Goal: Download file/media

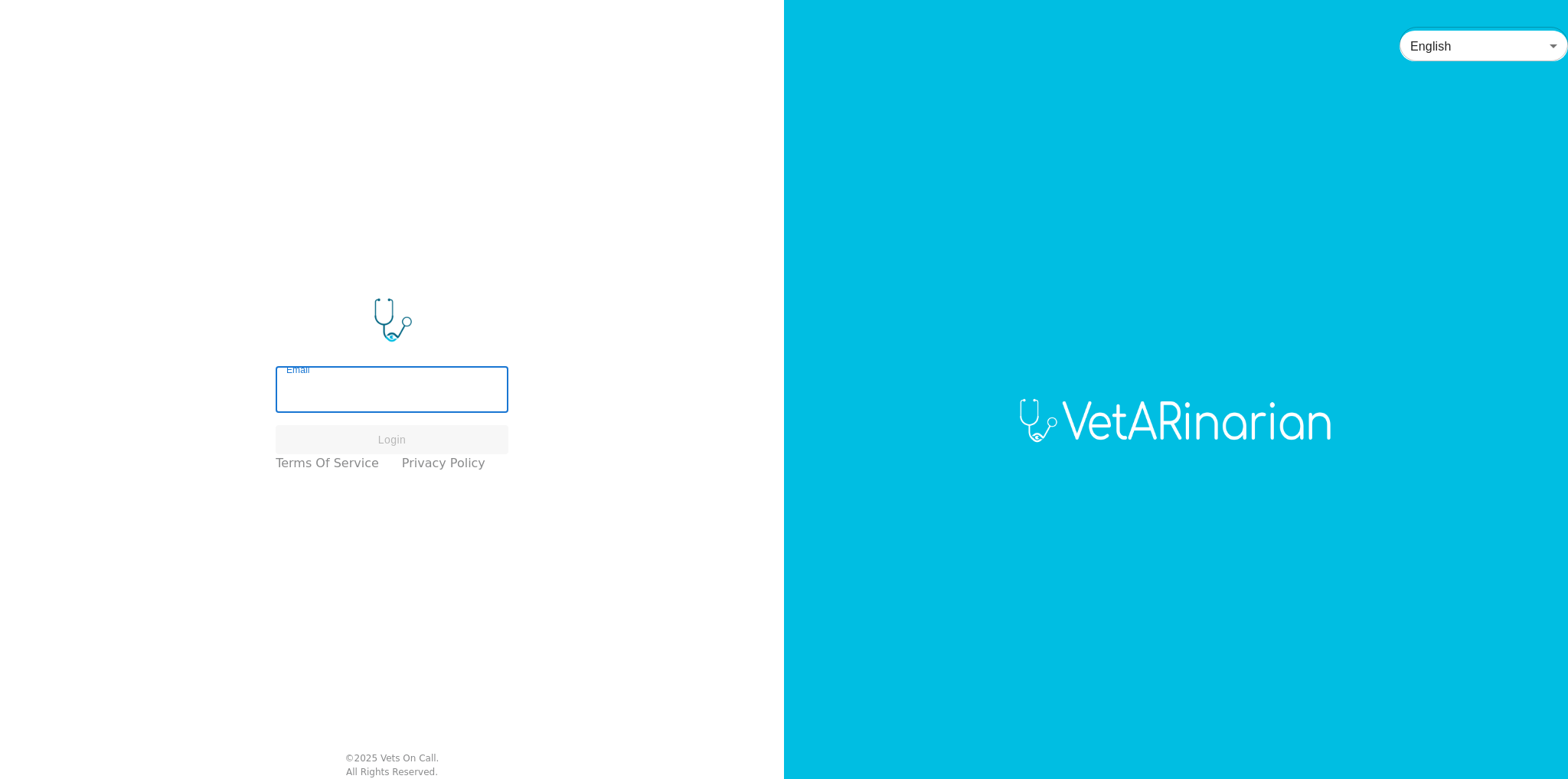
click at [399, 388] on input "Email" at bounding box center [392, 391] width 233 height 43
click at [323, 401] on input "Email" at bounding box center [392, 391] width 233 height 43
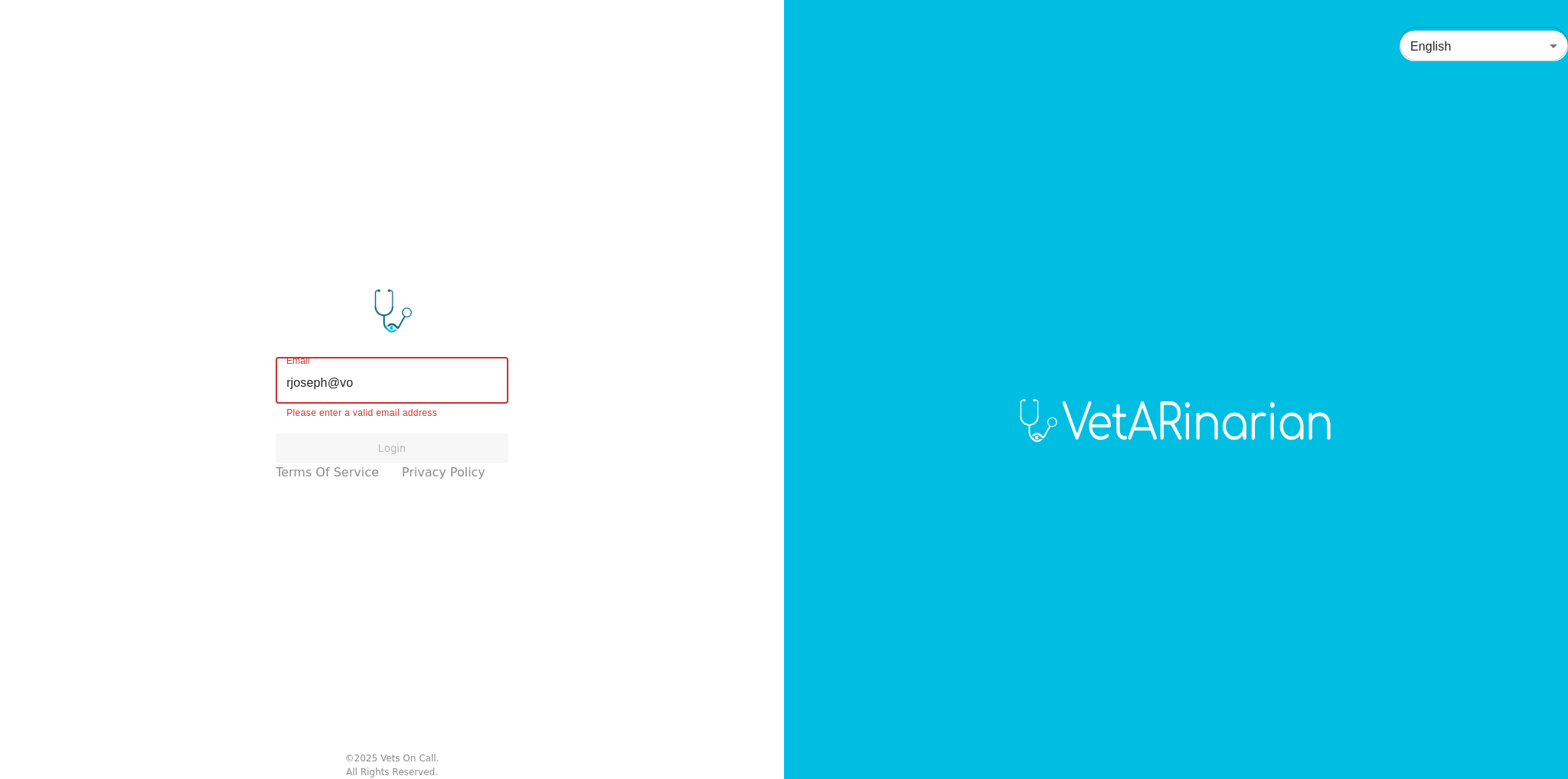
type input "[EMAIL_ADDRESS][DOMAIN_NAME]"
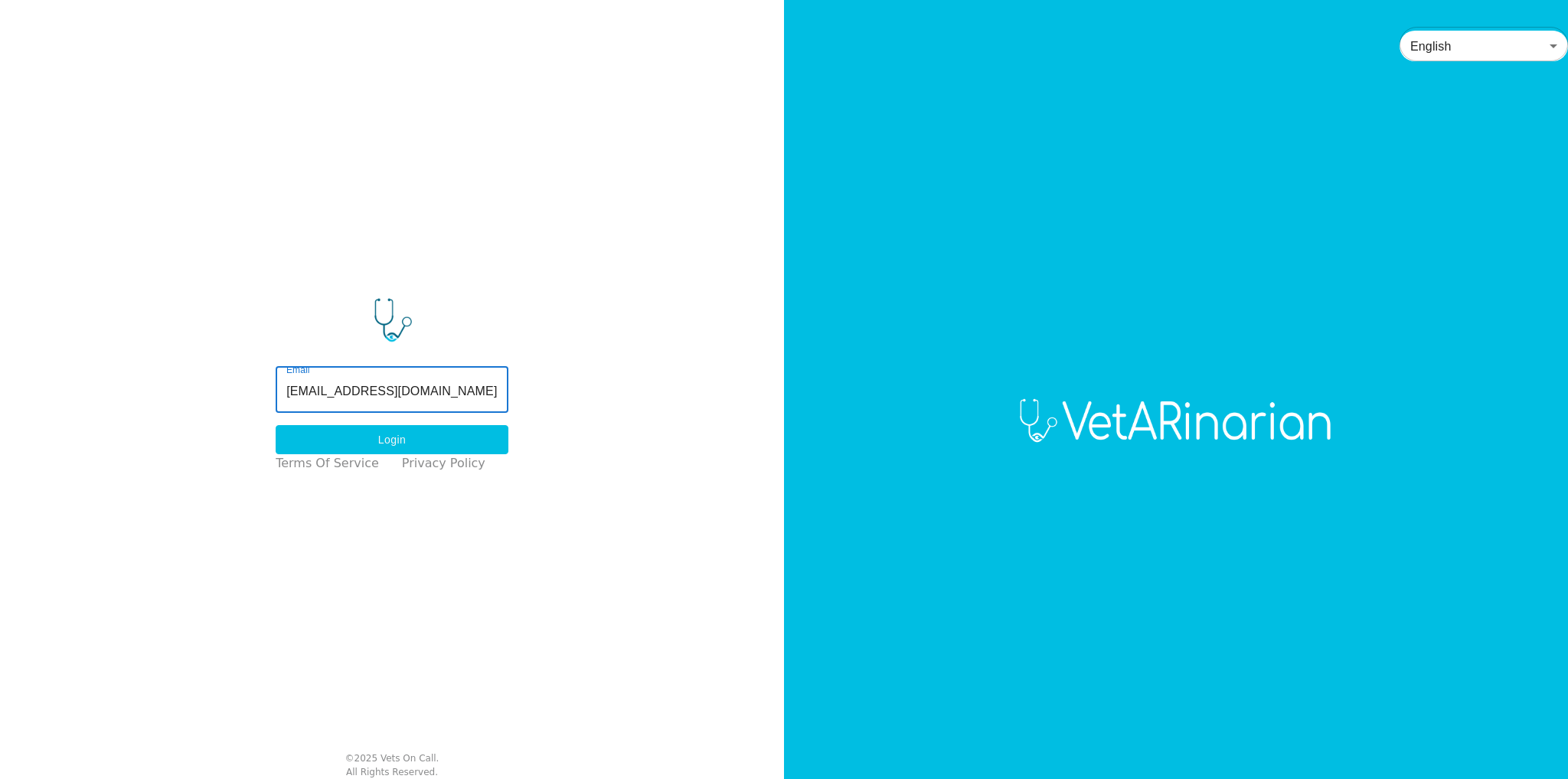
click at [403, 441] on button "Login" at bounding box center [392, 440] width 233 height 30
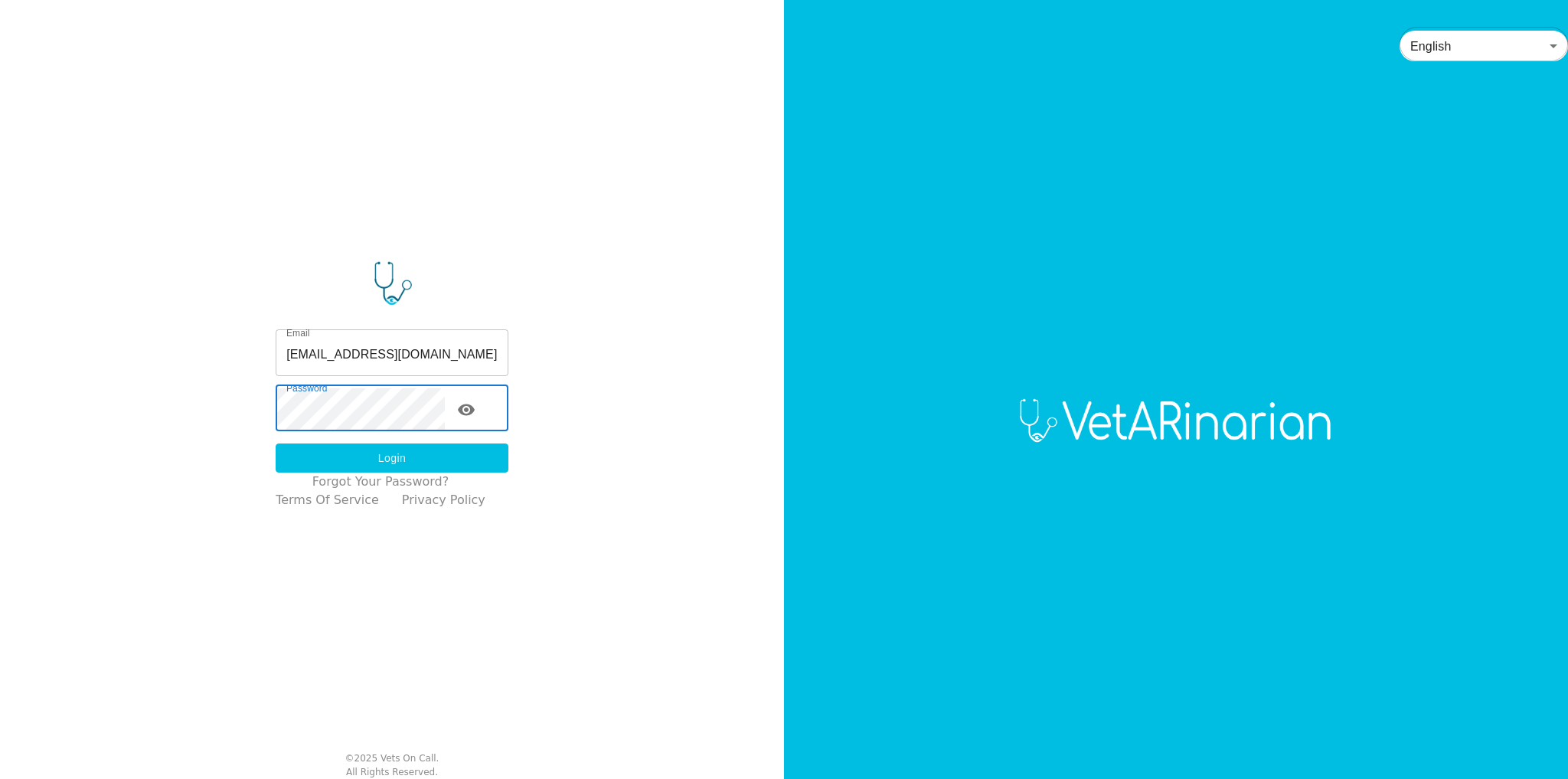
click at [304, 448] on button "Login" at bounding box center [392, 459] width 233 height 30
click at [324, 463] on button "Login" at bounding box center [392, 459] width 233 height 30
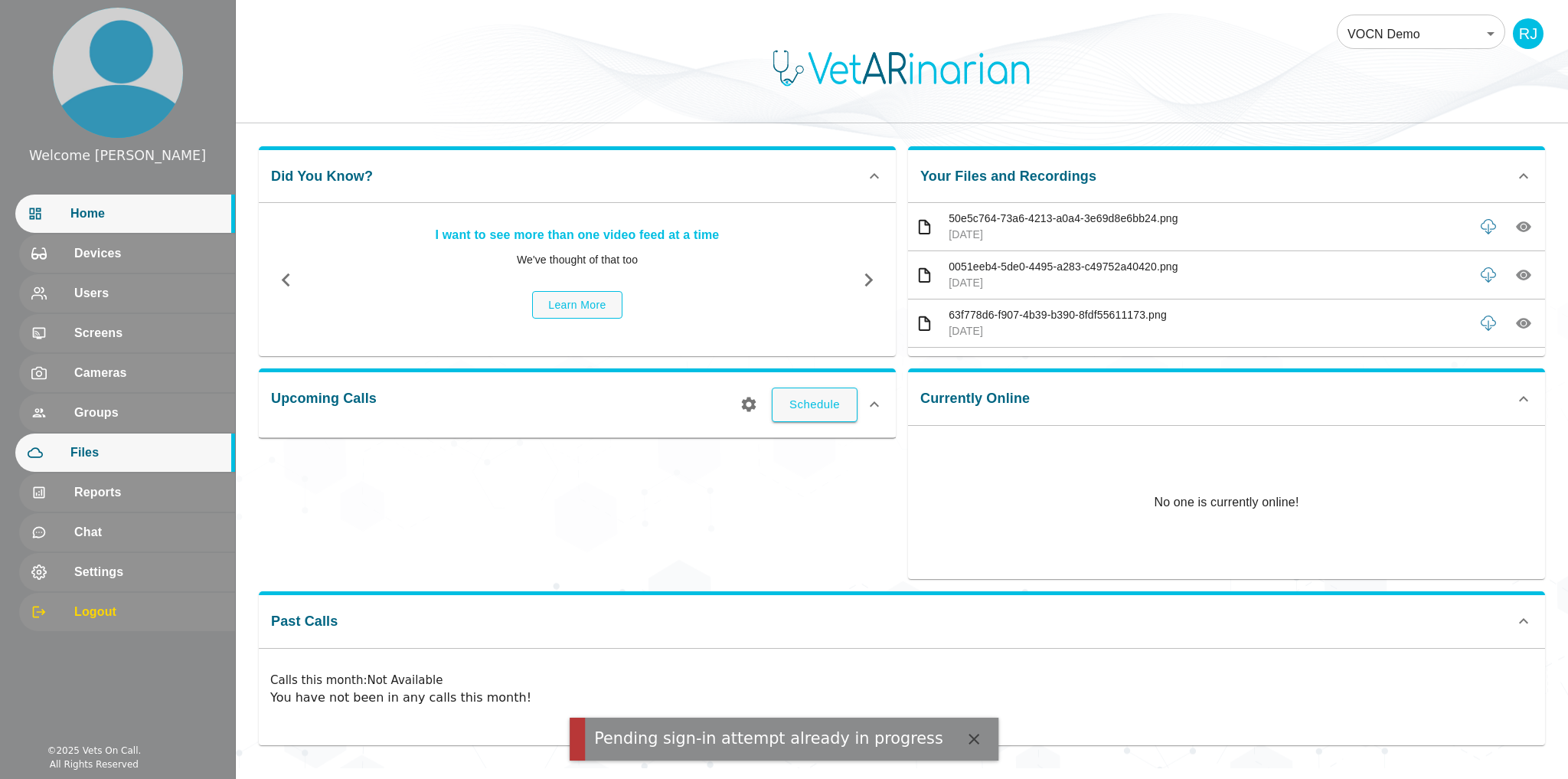
click at [92, 441] on div "Files" at bounding box center [125, 452] width 220 height 38
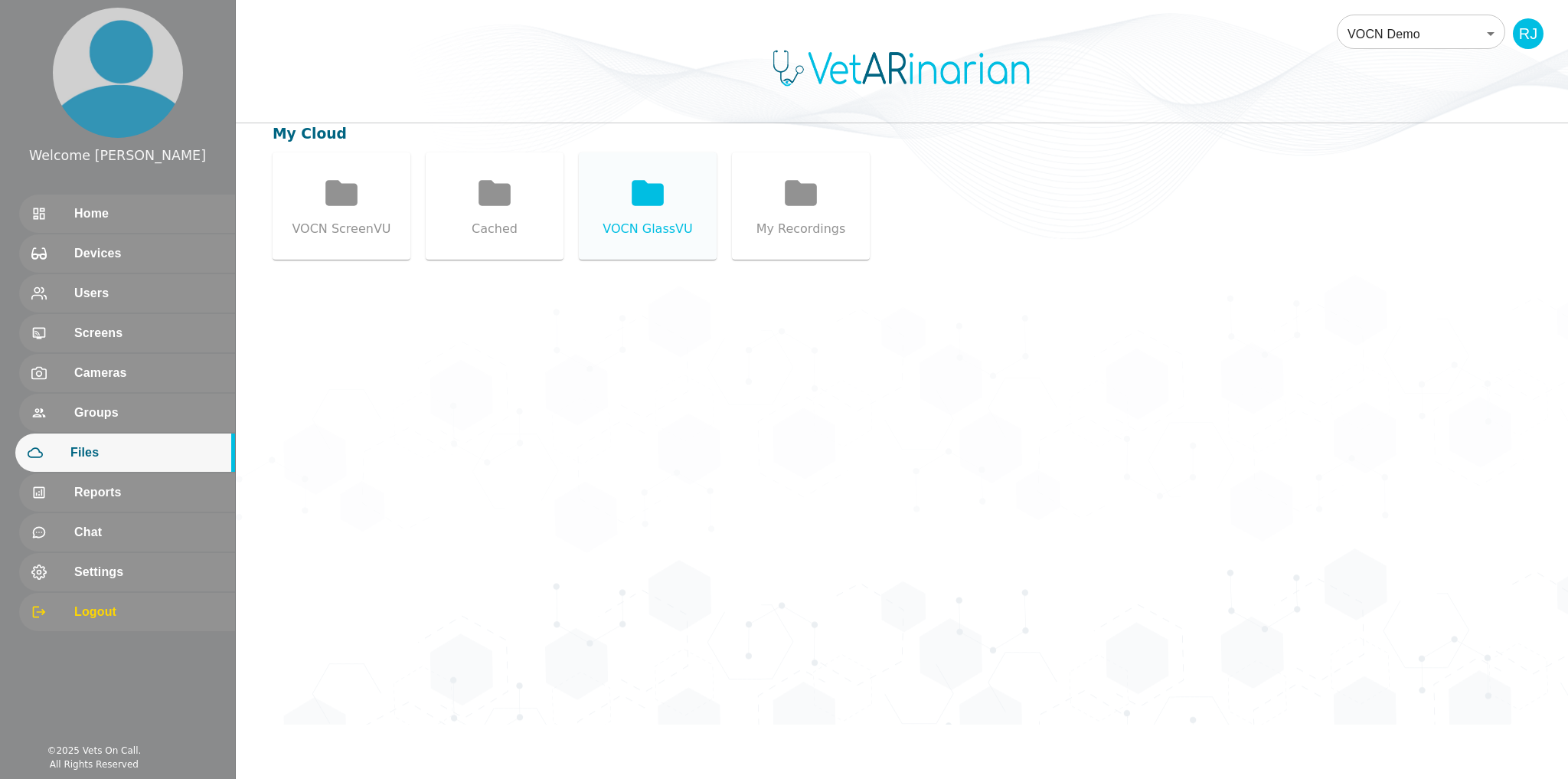
click at [642, 205] on icon at bounding box center [648, 192] width 32 height 25
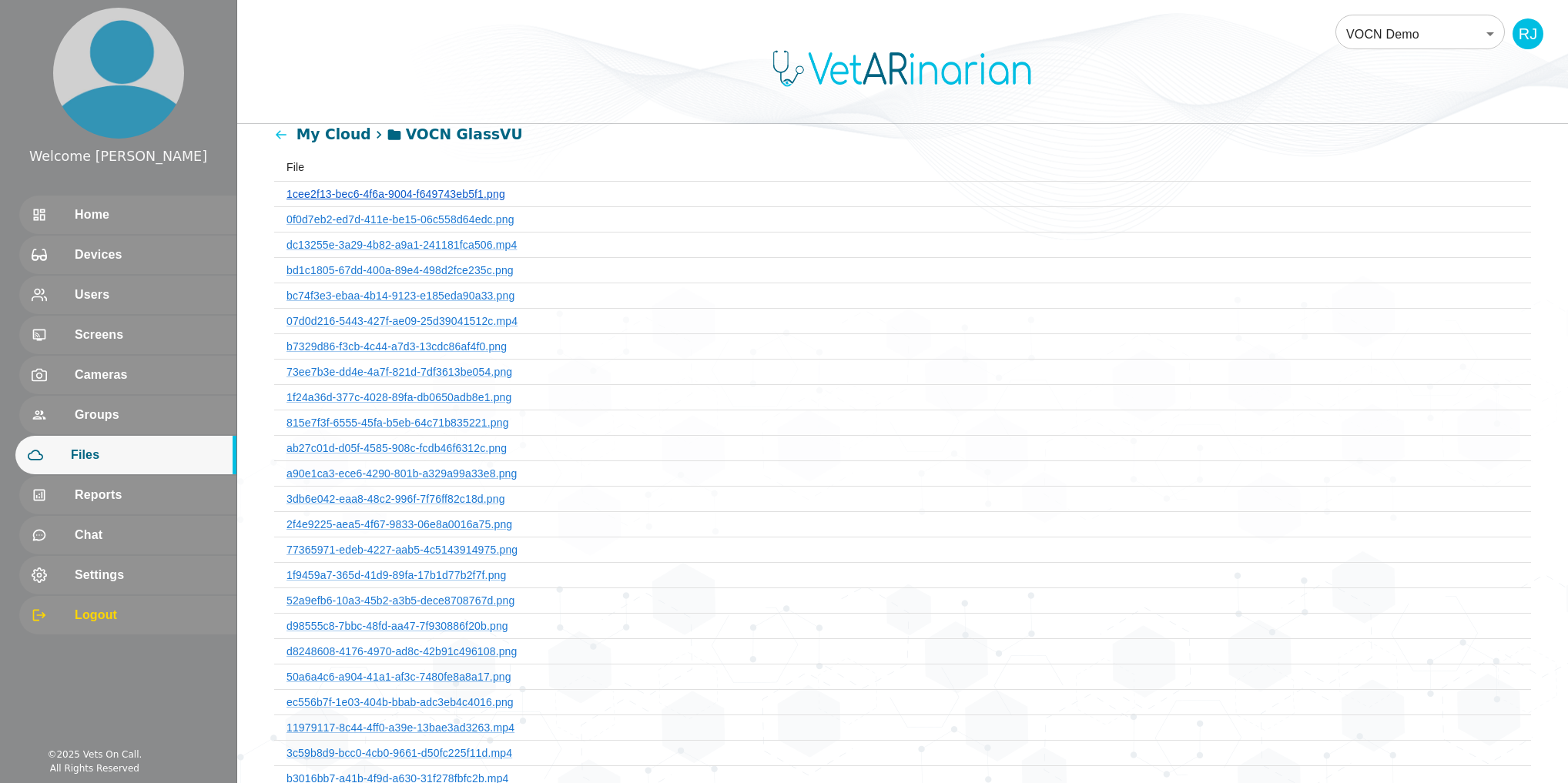
click at [399, 196] on link "1cee2f13-bec6-4f6a-9004-f649743eb5f1.png" at bounding box center [396, 193] width 219 height 12
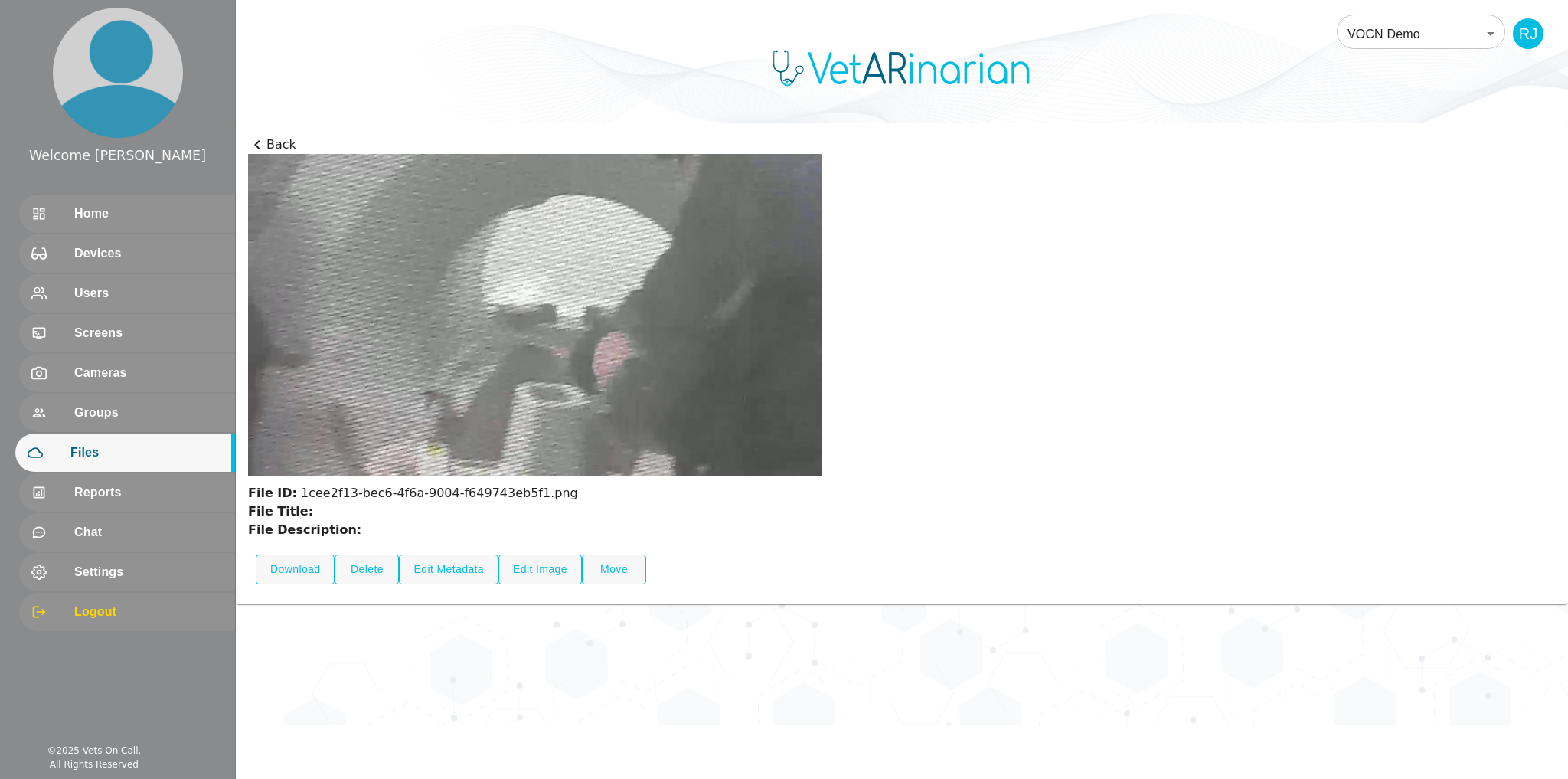
click at [261, 140] on icon at bounding box center [257, 145] width 18 height 18
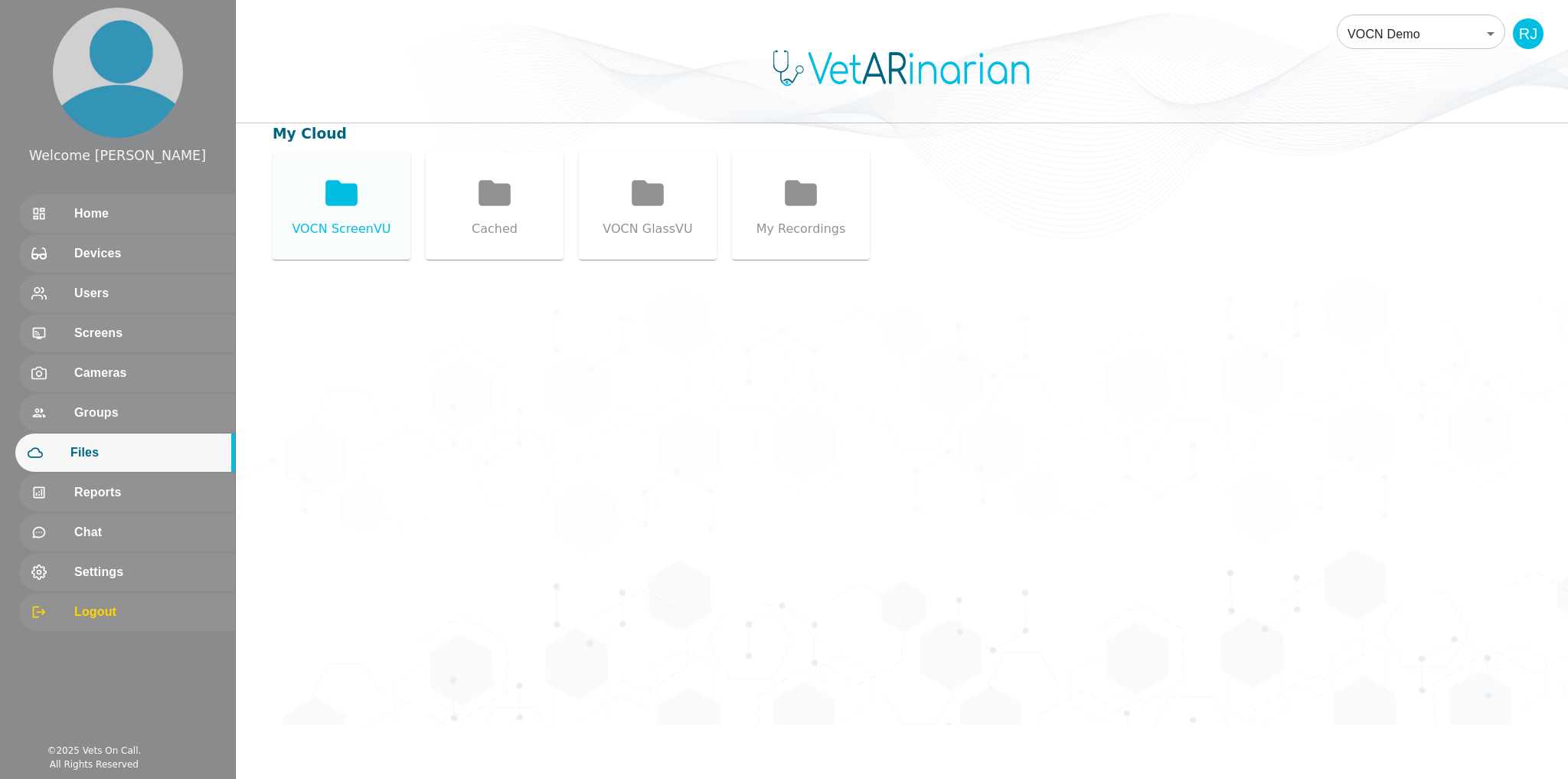
click at [334, 199] on icon at bounding box center [341, 192] width 32 height 25
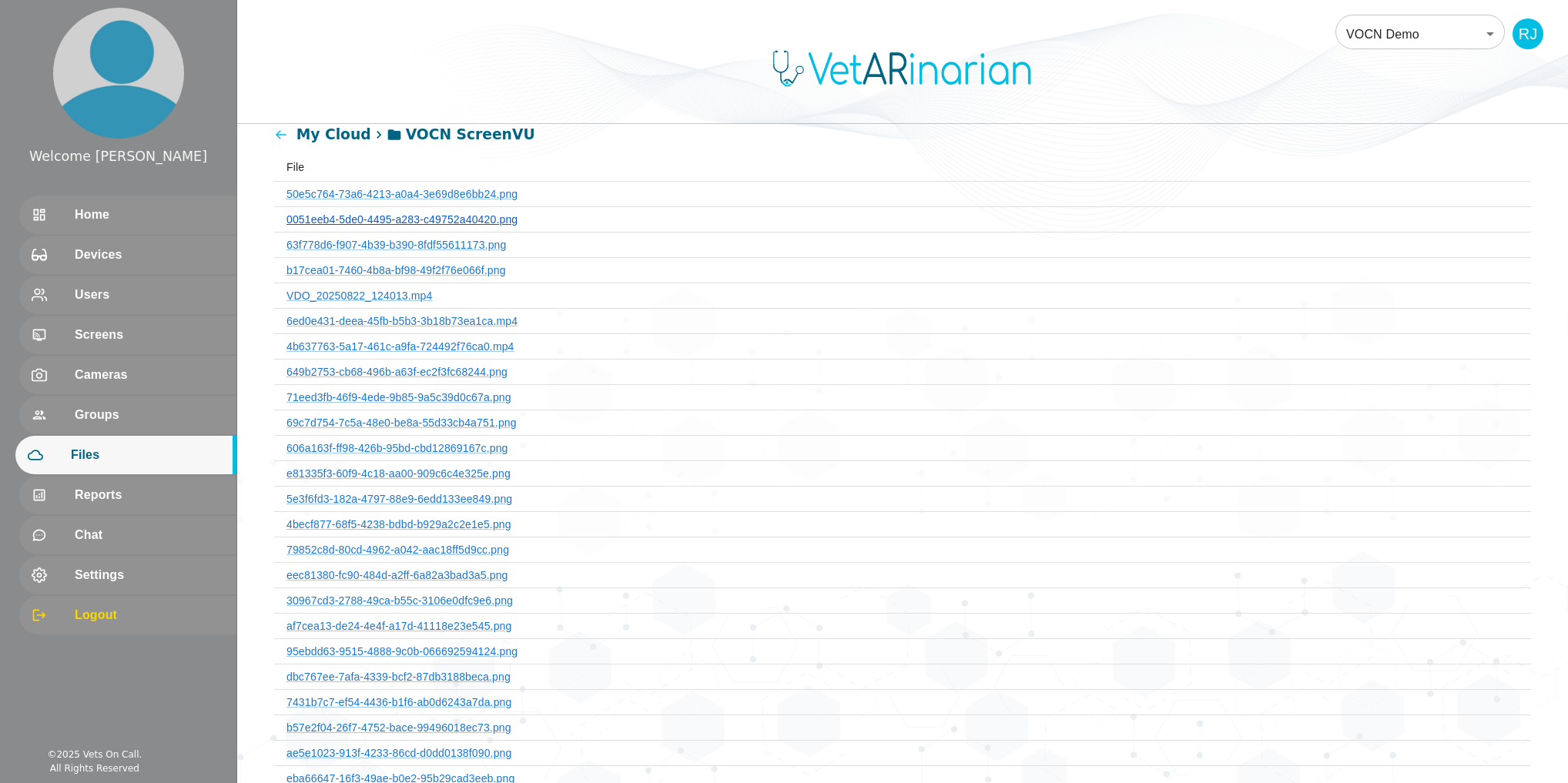
click at [342, 213] on link "0051eeb4-5de0-4495-a283-c49752a40420.png" at bounding box center [401, 219] width 231 height 12
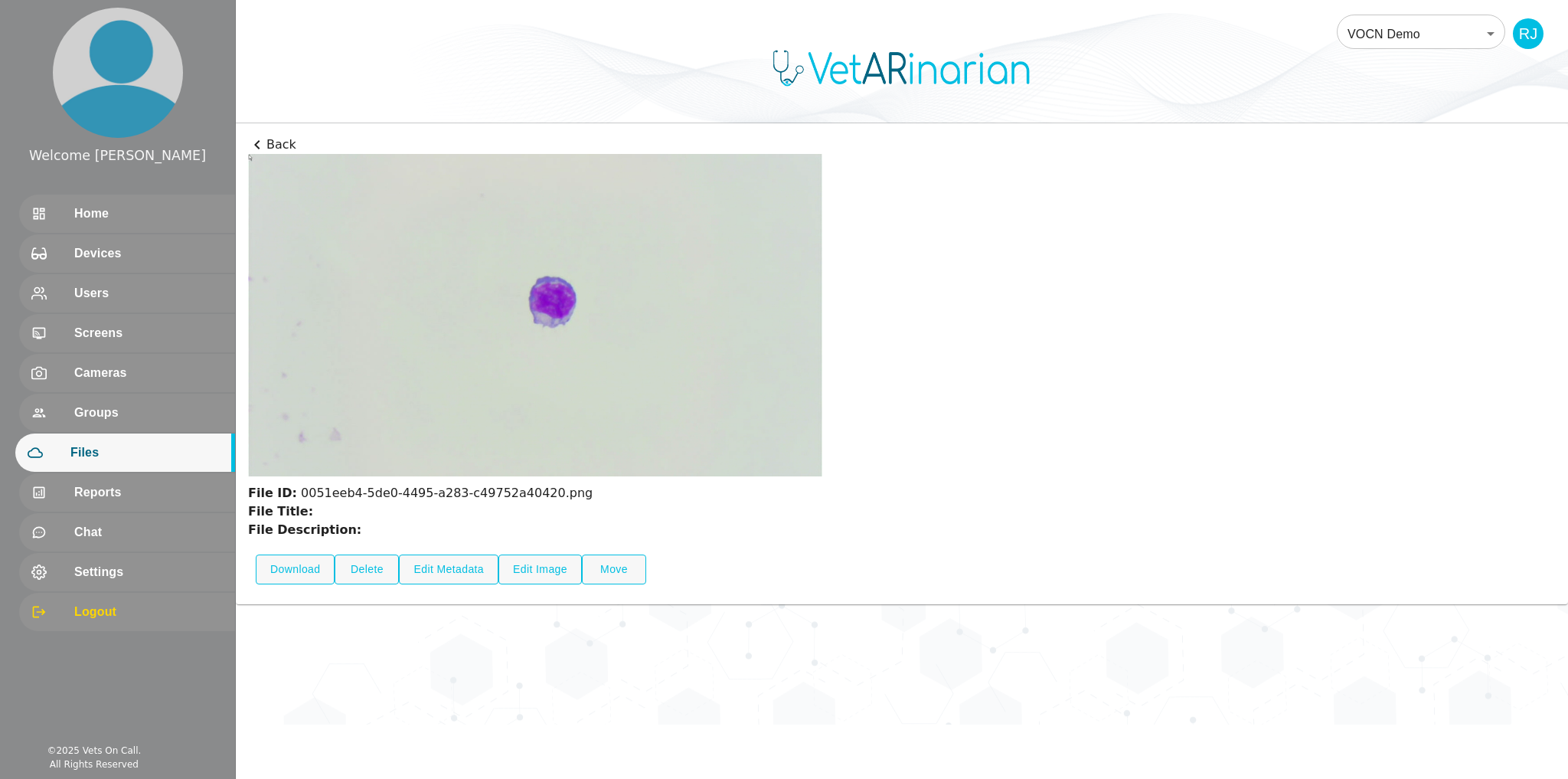
click at [261, 145] on icon at bounding box center [257, 145] width 18 height 18
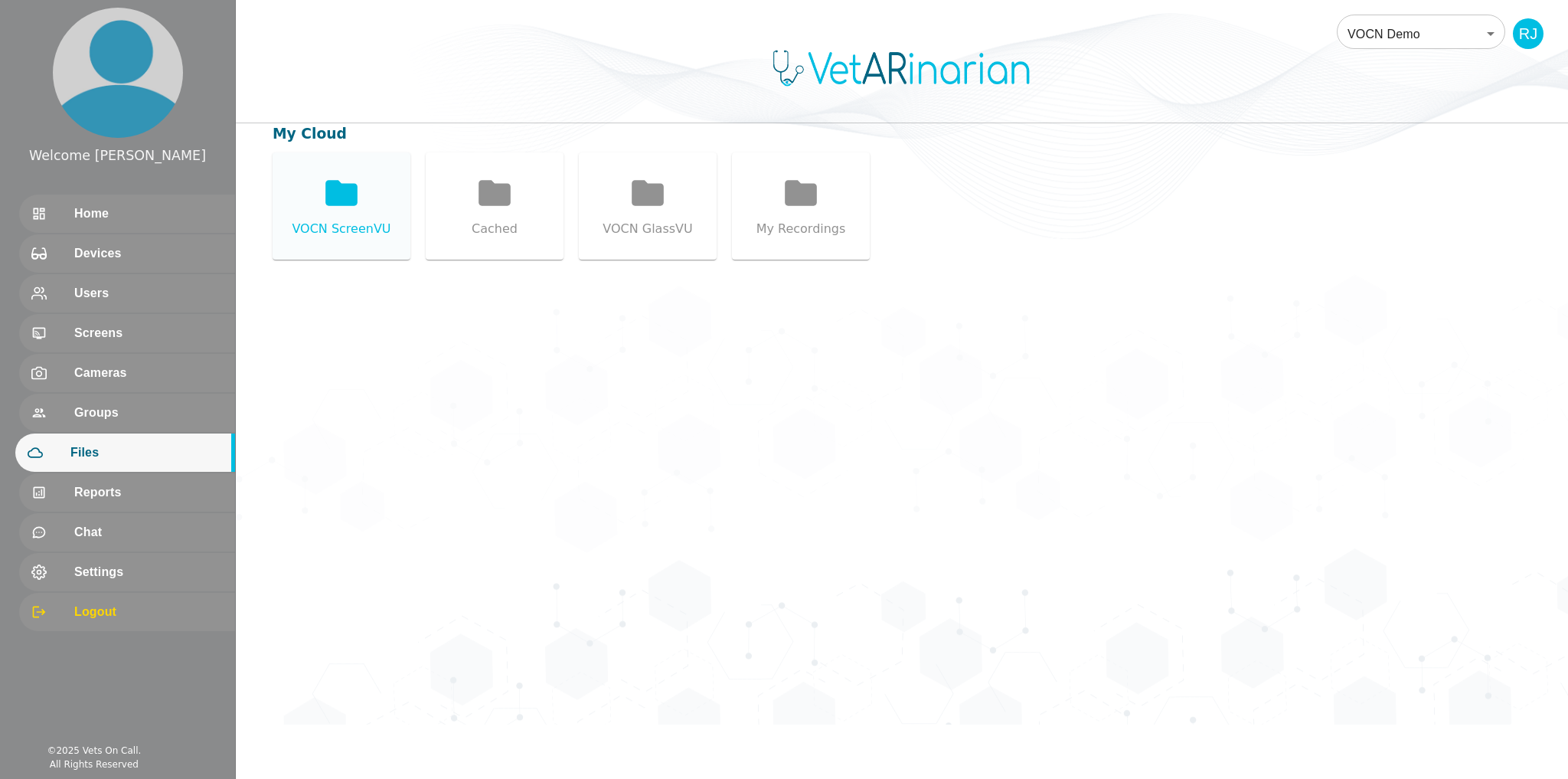
click at [340, 199] on icon at bounding box center [341, 192] width 32 height 25
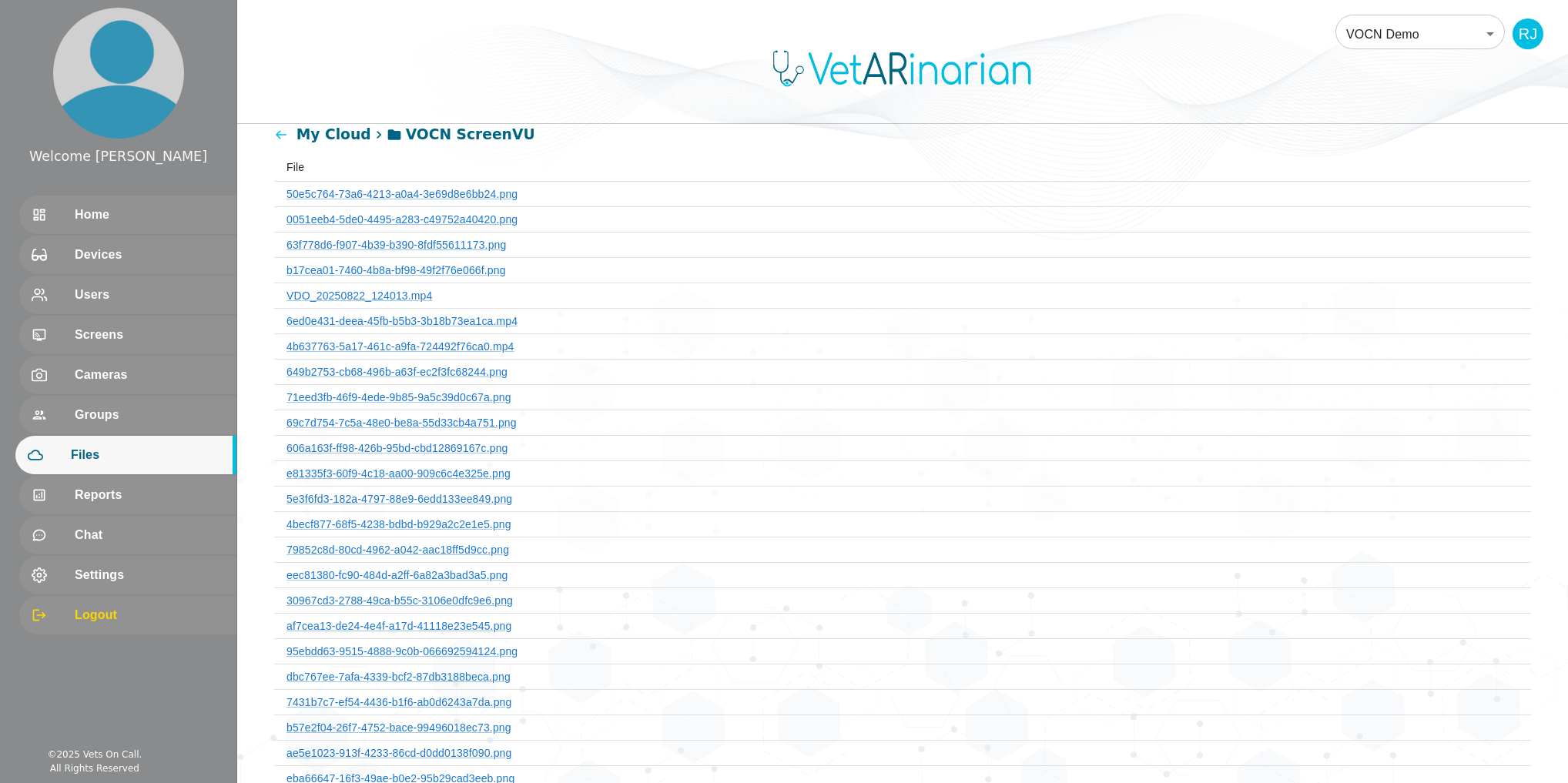
click at [280, 137] on icon at bounding box center [281, 135] width 10 height 10
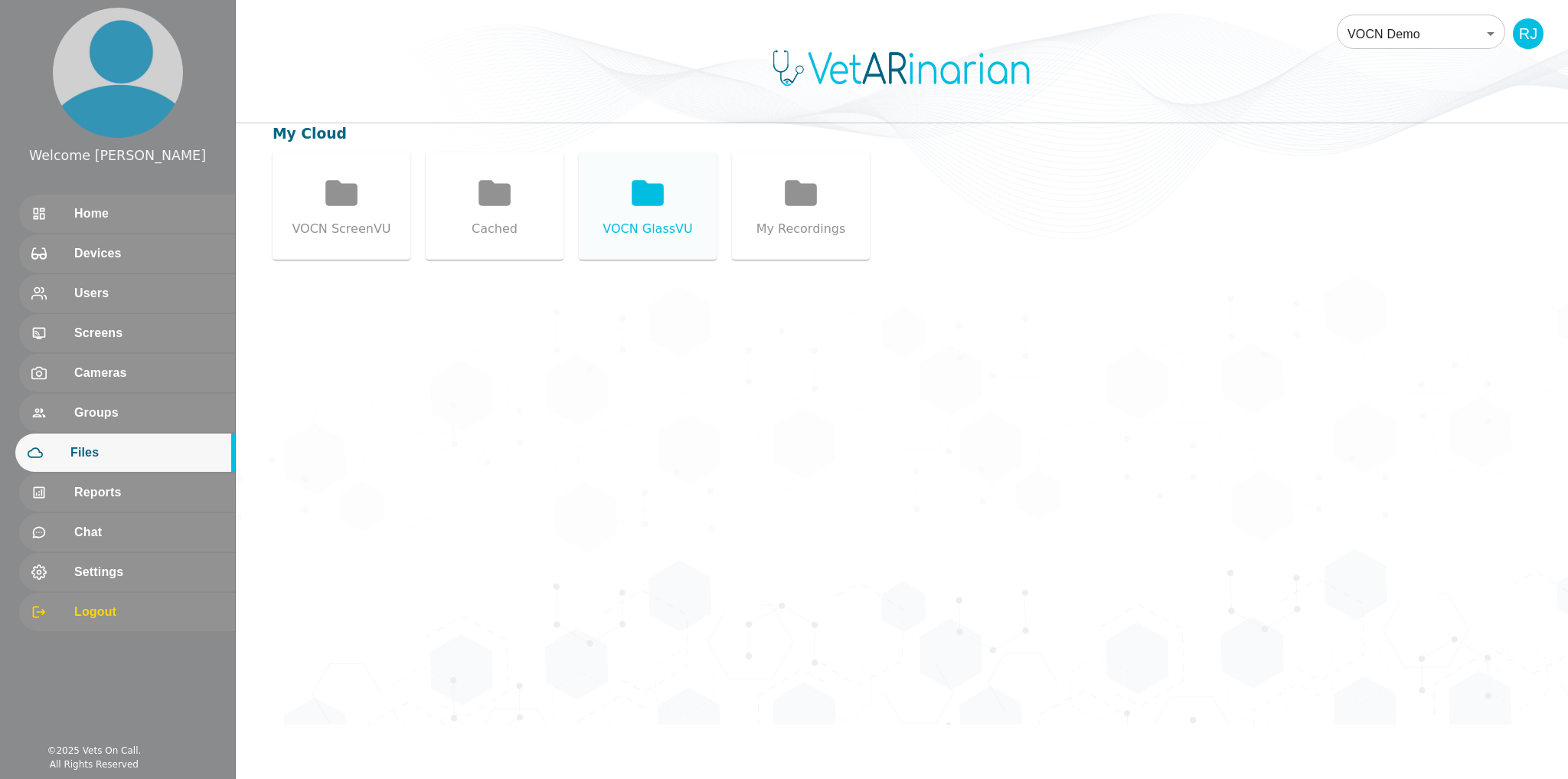
click at [659, 203] on icon at bounding box center [648, 192] width 32 height 25
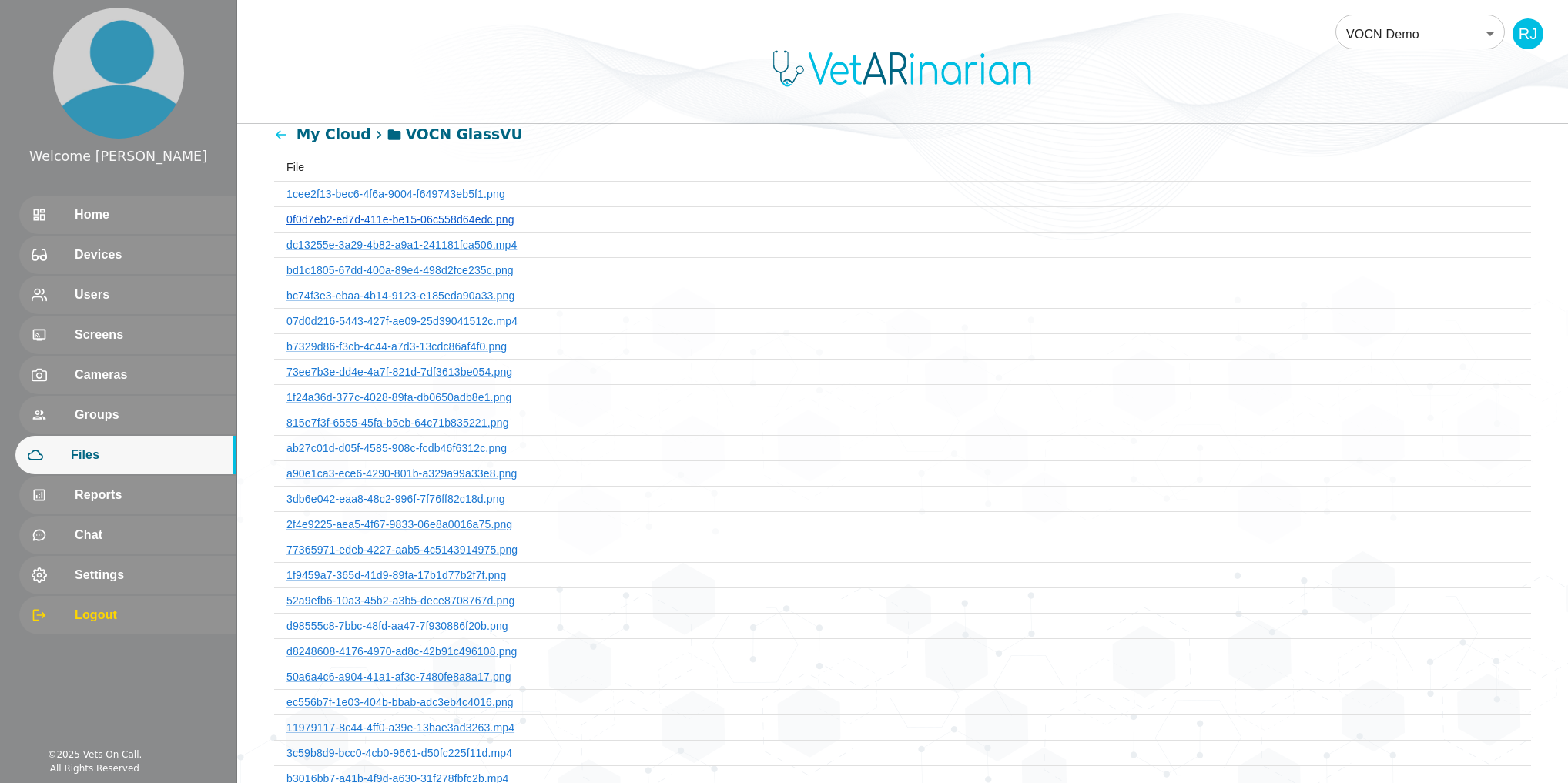
click at [422, 216] on link "0f0d7eb2-ed7d-411e-be15-06c558d64edc.png" at bounding box center [400, 219] width 228 height 12
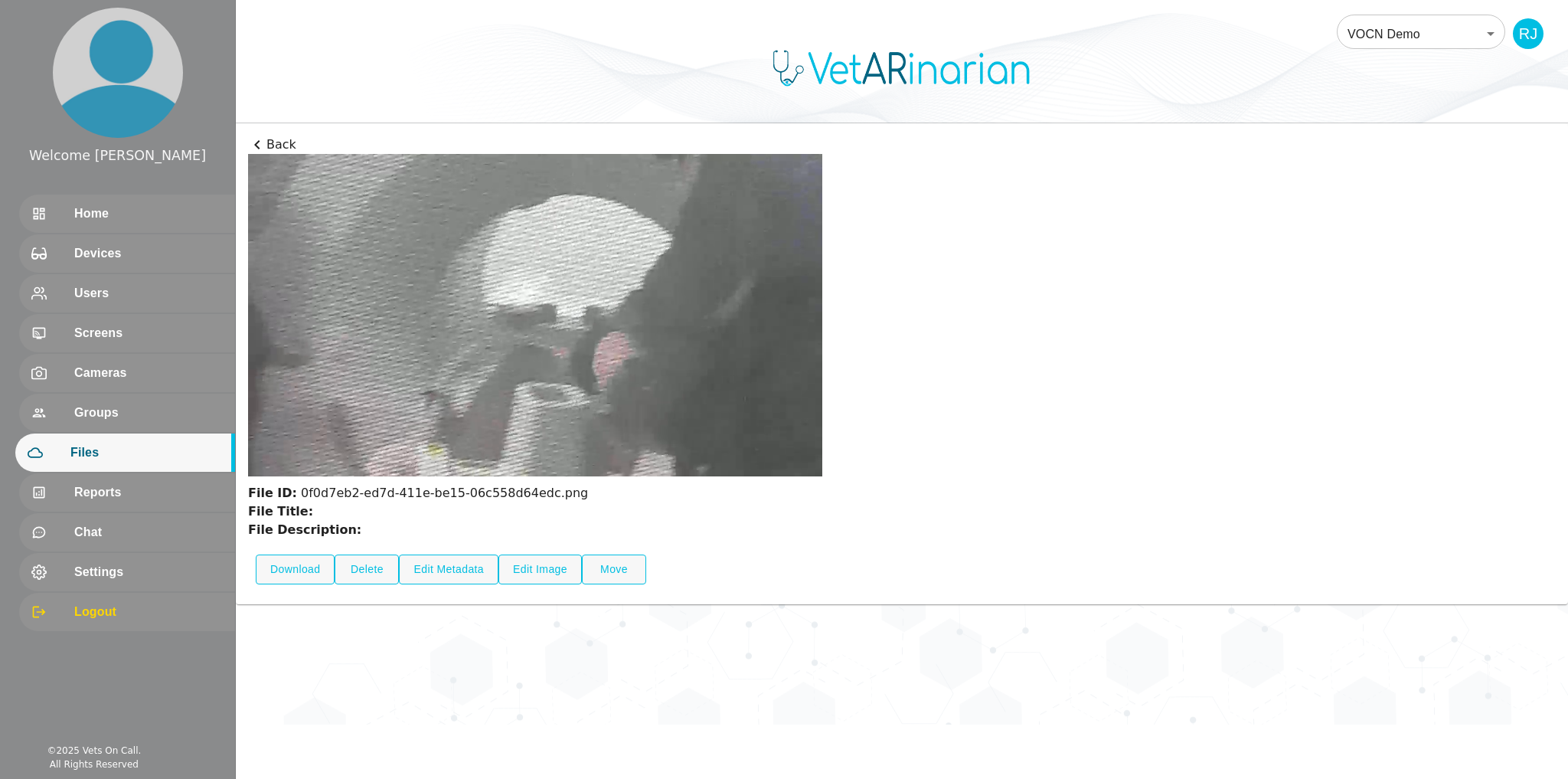
click at [257, 142] on icon at bounding box center [257, 145] width 18 height 18
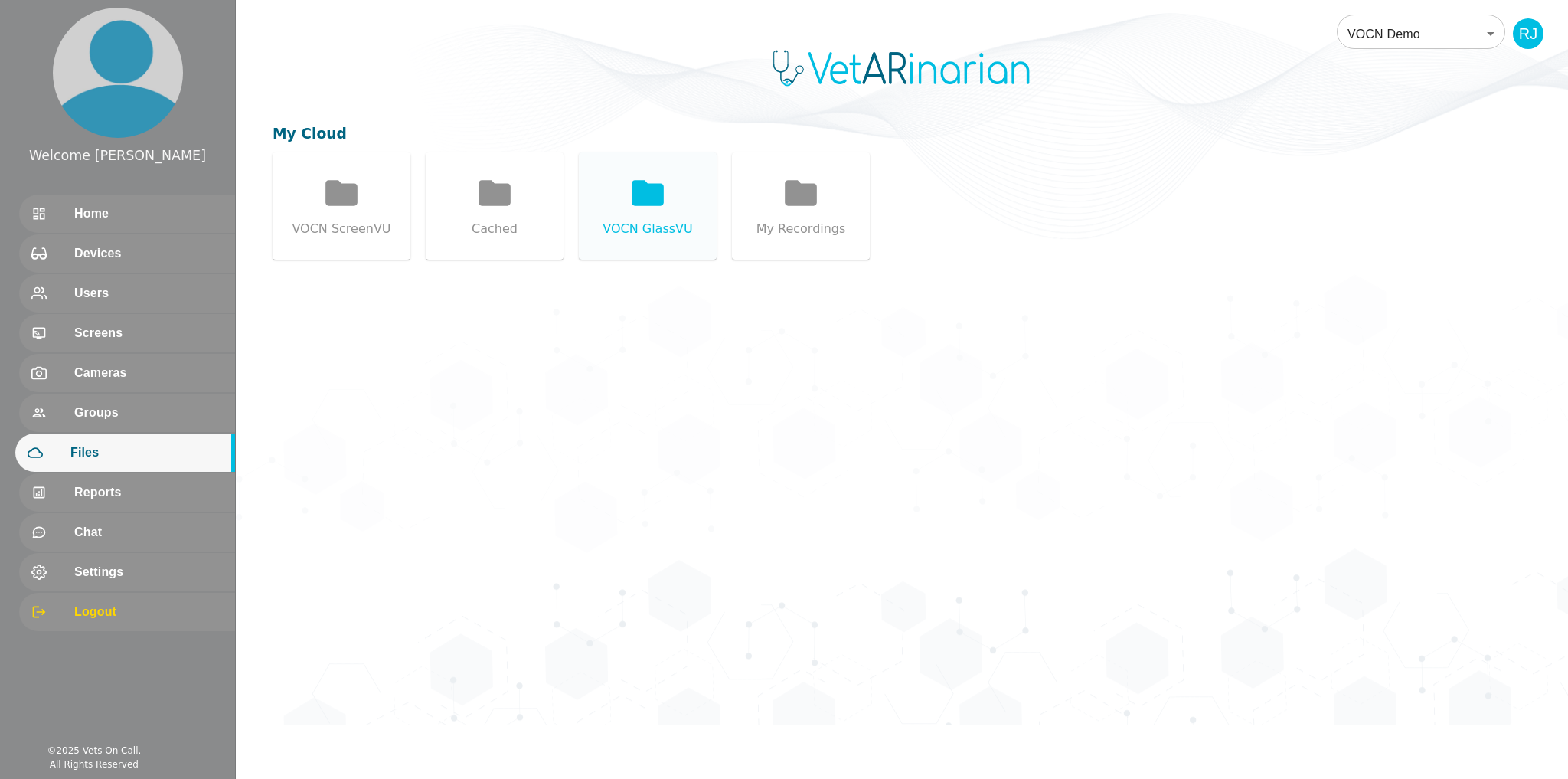
click at [656, 200] on icon at bounding box center [648, 192] width 32 height 25
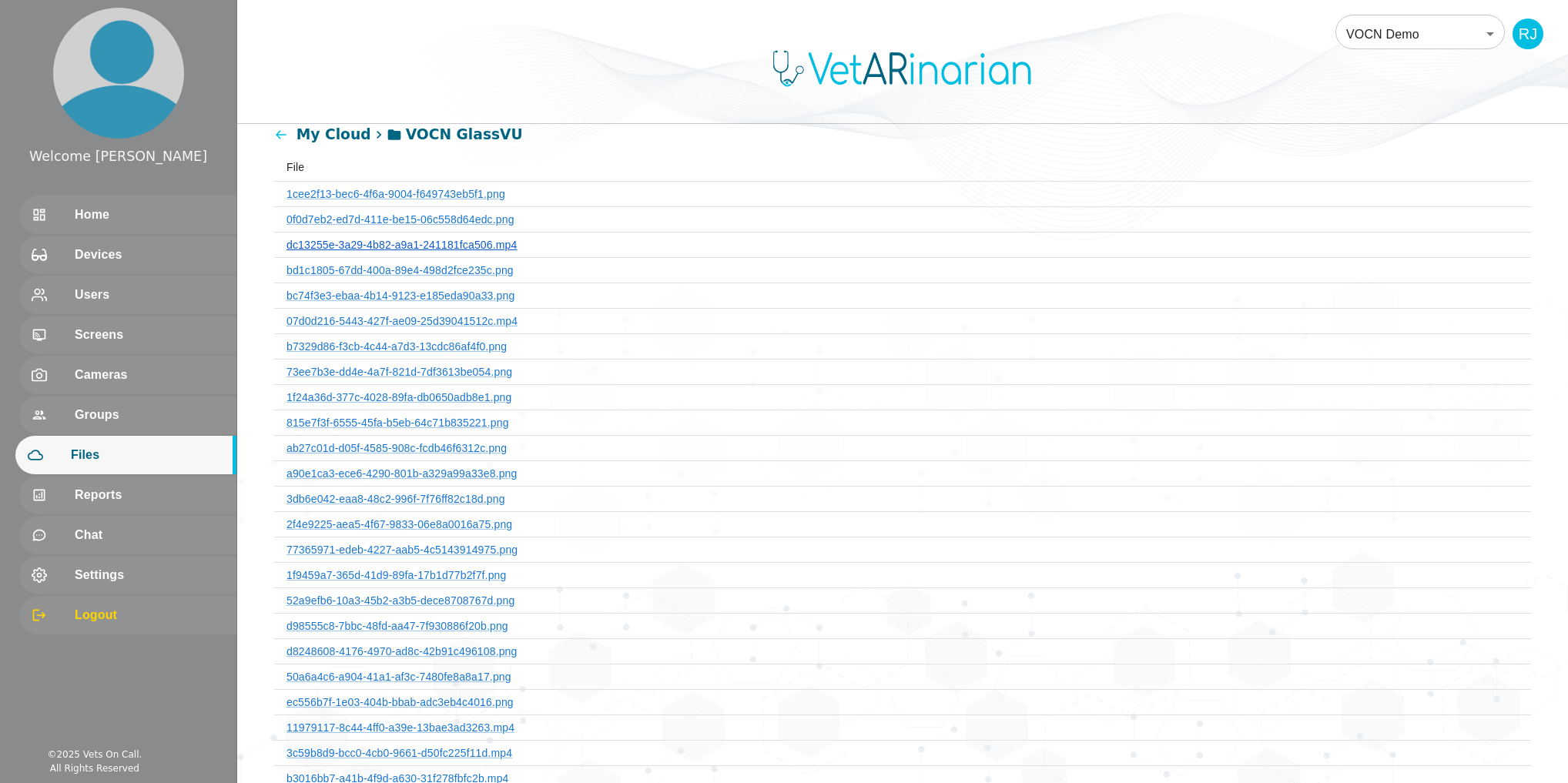
click at [328, 239] on link "dc13255e-3a29-4b82-a9a1-241181fca506.mp4" at bounding box center [401, 244] width 230 height 12
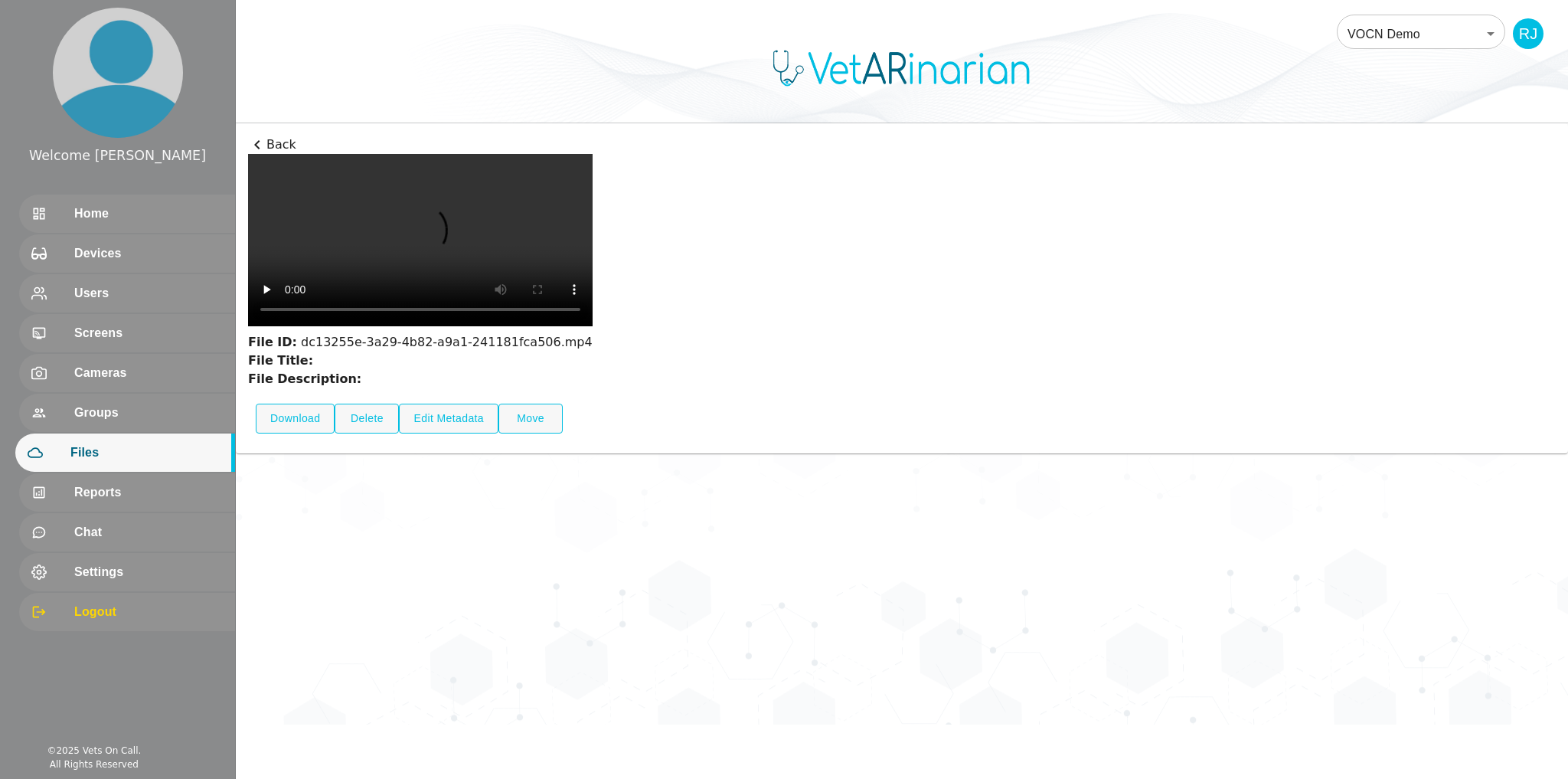
click at [256, 141] on icon at bounding box center [257, 145] width 18 height 18
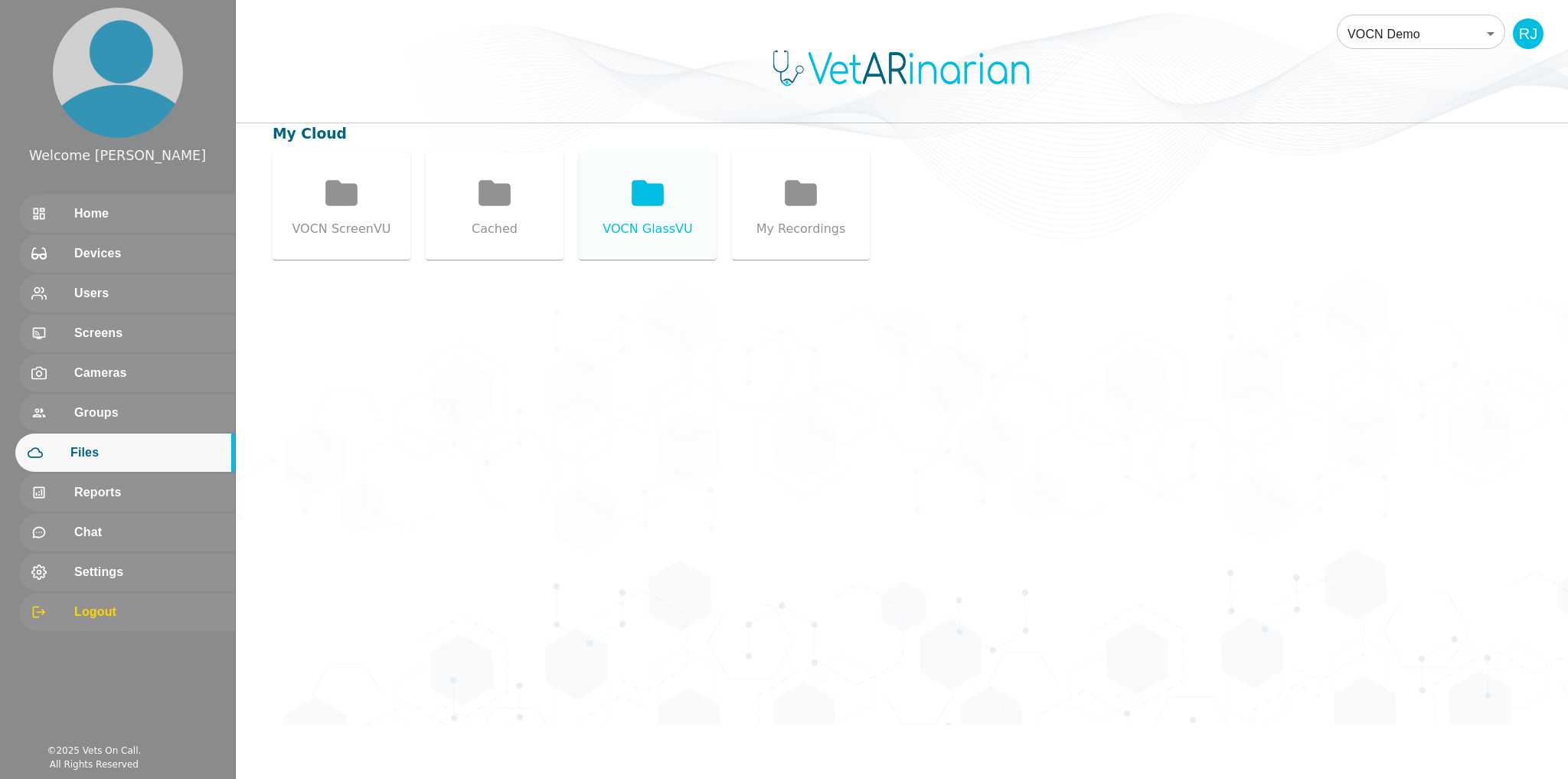
click at [637, 203] on icon at bounding box center [648, 192] width 32 height 25
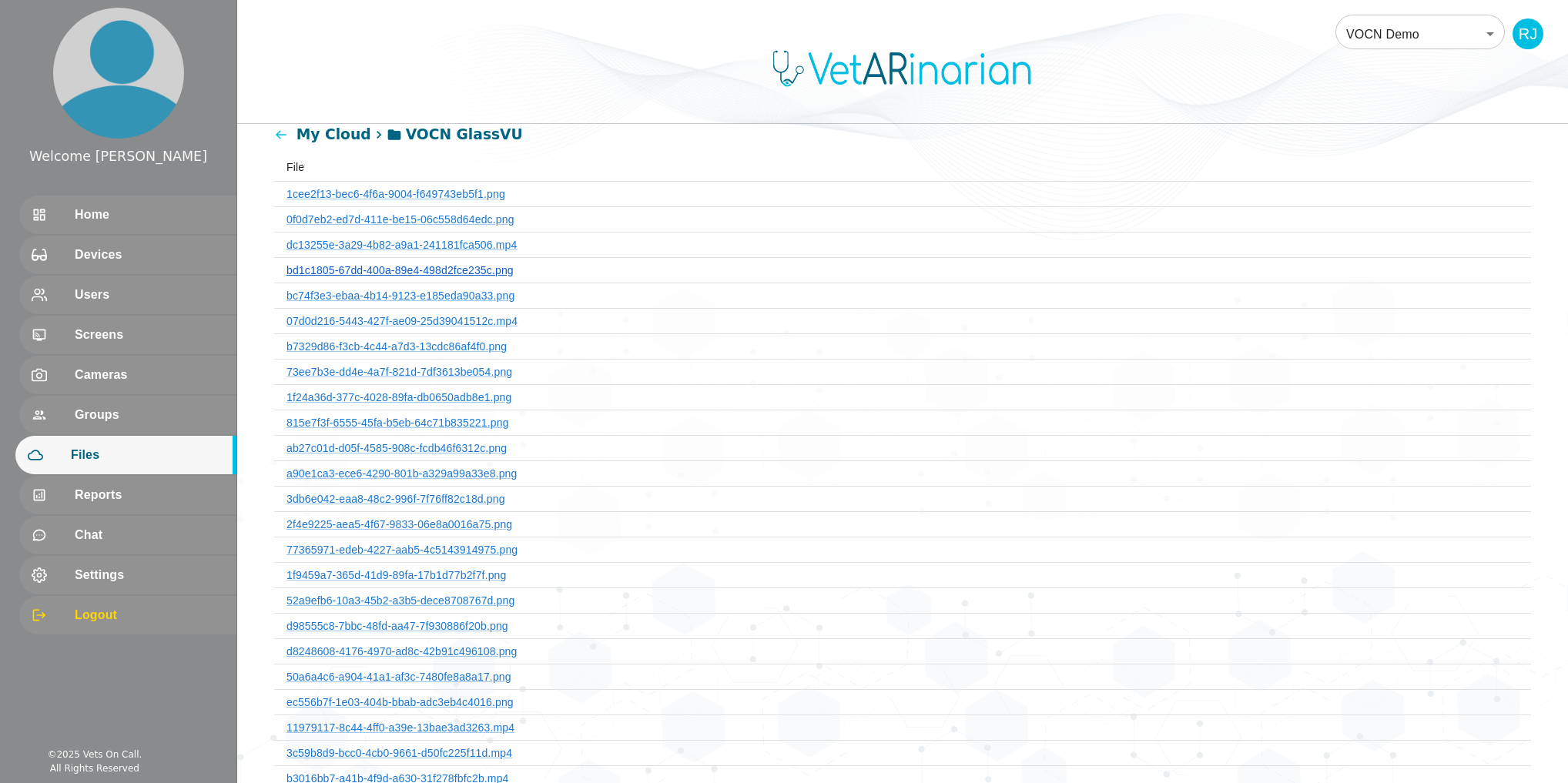
click at [416, 264] on link "bd1c1805-67dd-400a-89e4-498d2fce235c.png" at bounding box center [400, 269] width 227 height 12
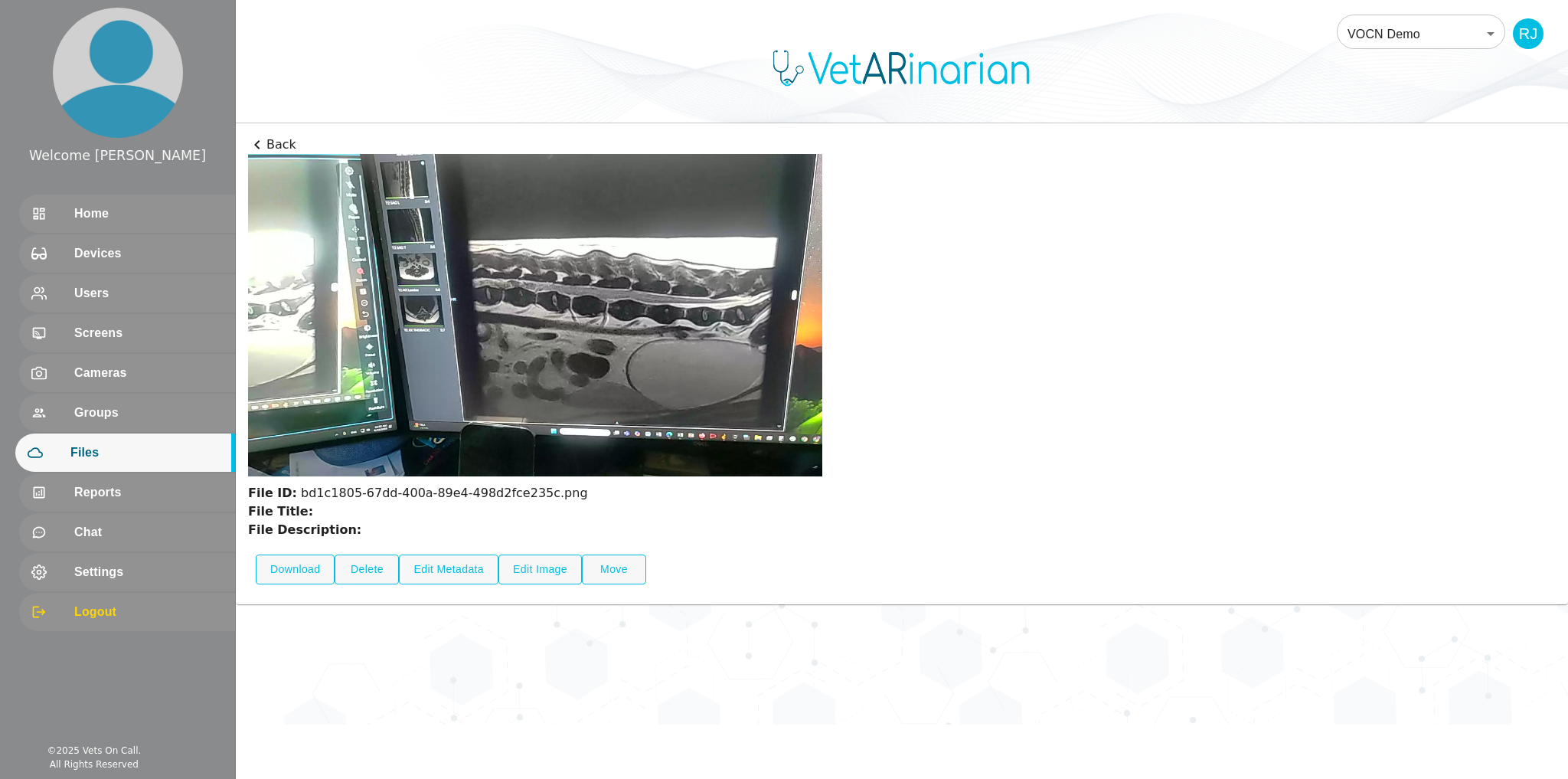
click at [258, 147] on icon at bounding box center [257, 145] width 6 height 10
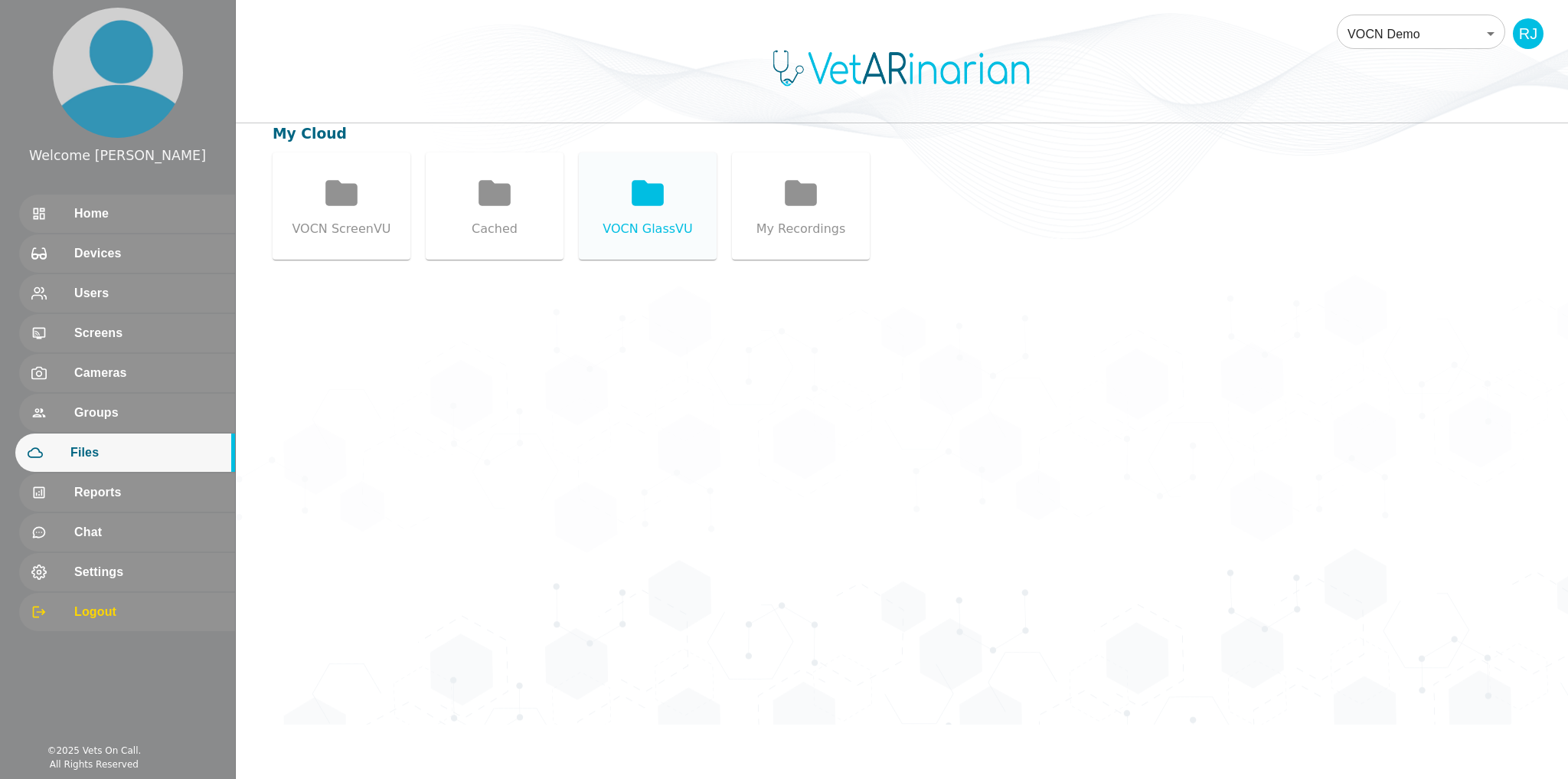
click at [633, 194] on icon at bounding box center [648, 192] width 32 height 25
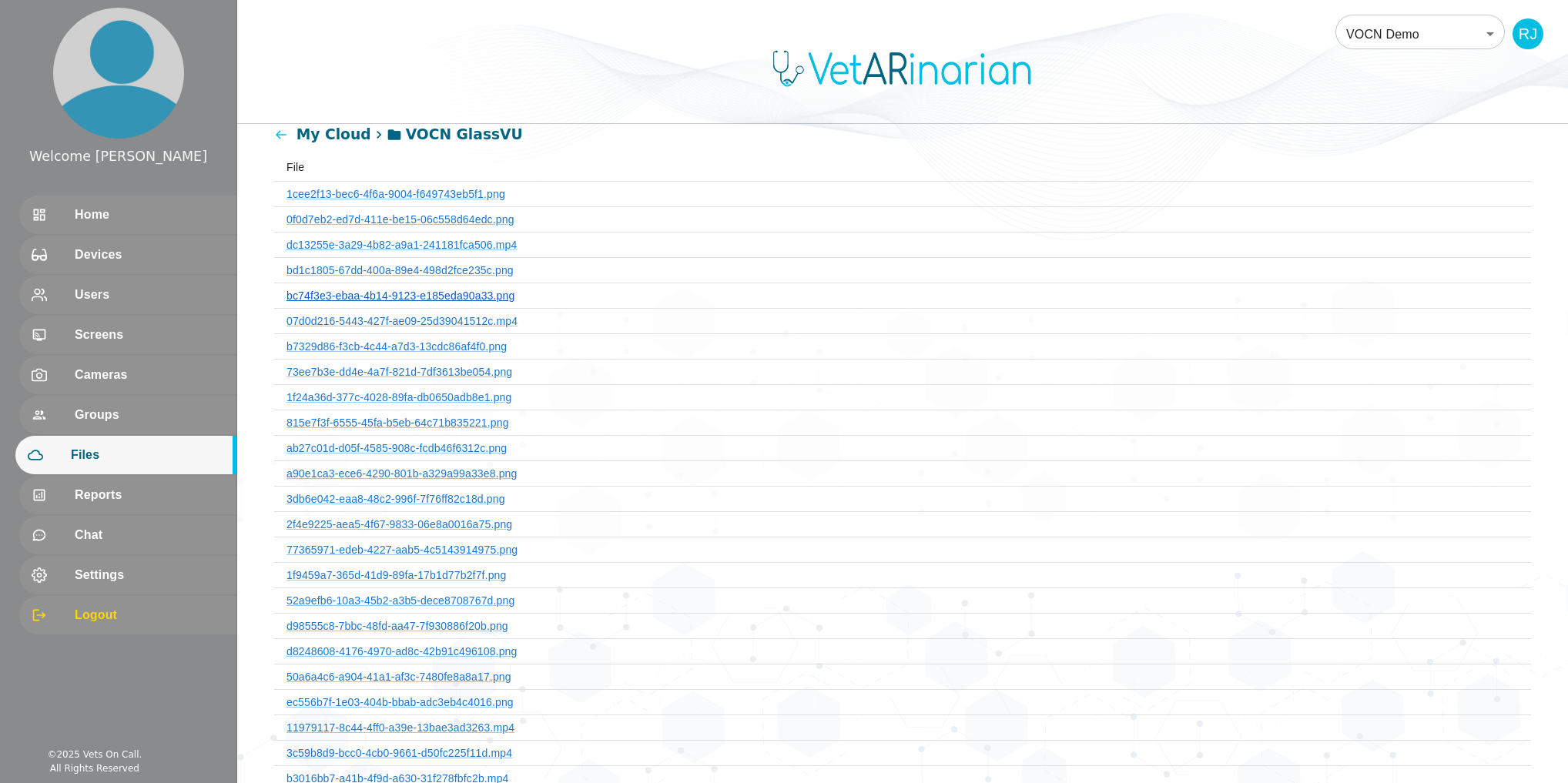
click at [432, 291] on link "bc74f3e3-ebaa-4b14-9123-e185eda90a33.png" at bounding box center [400, 295] width 228 height 12
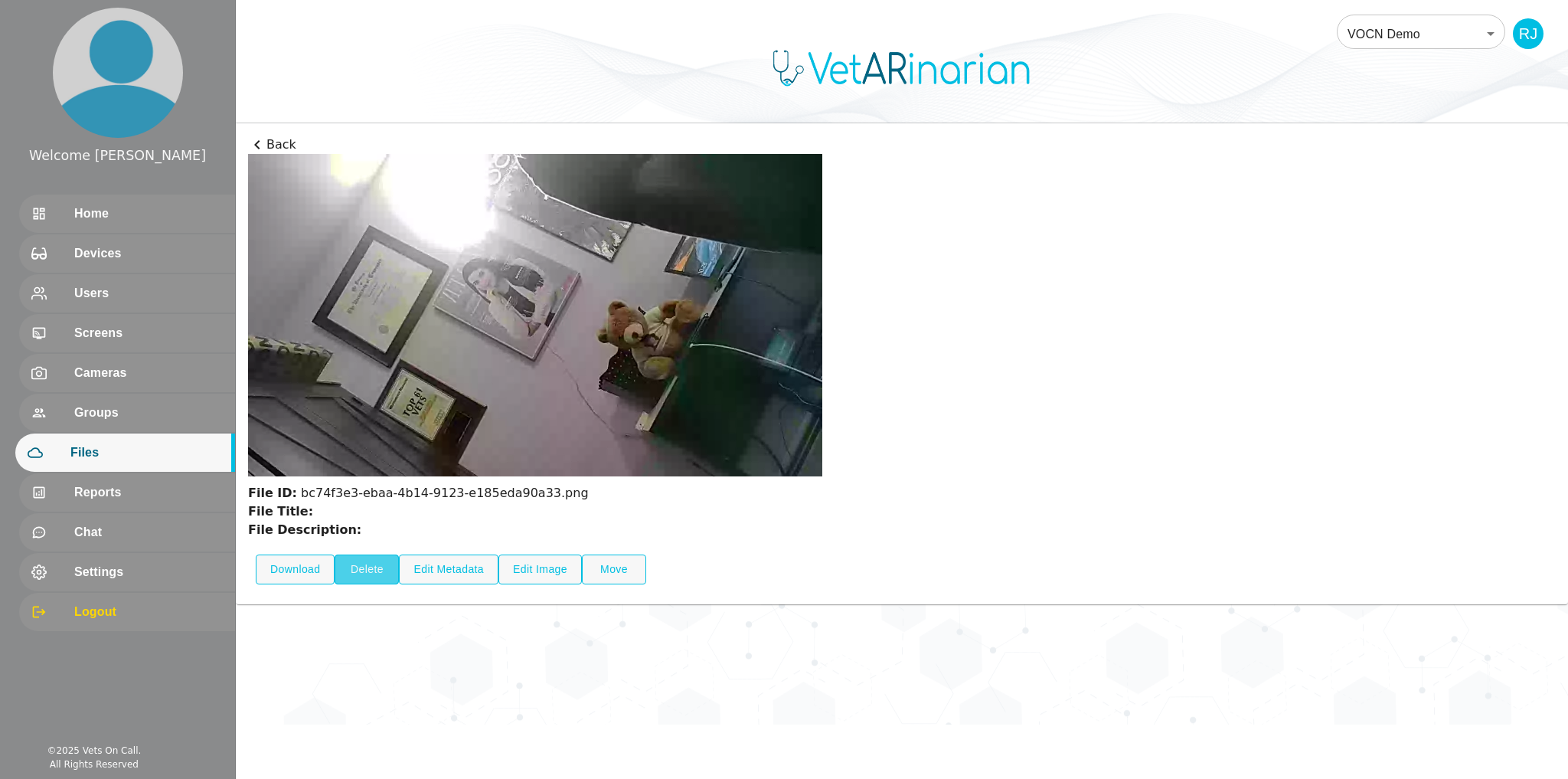
click at [353, 570] on button "Delete" at bounding box center [366, 570] width 64 height 30
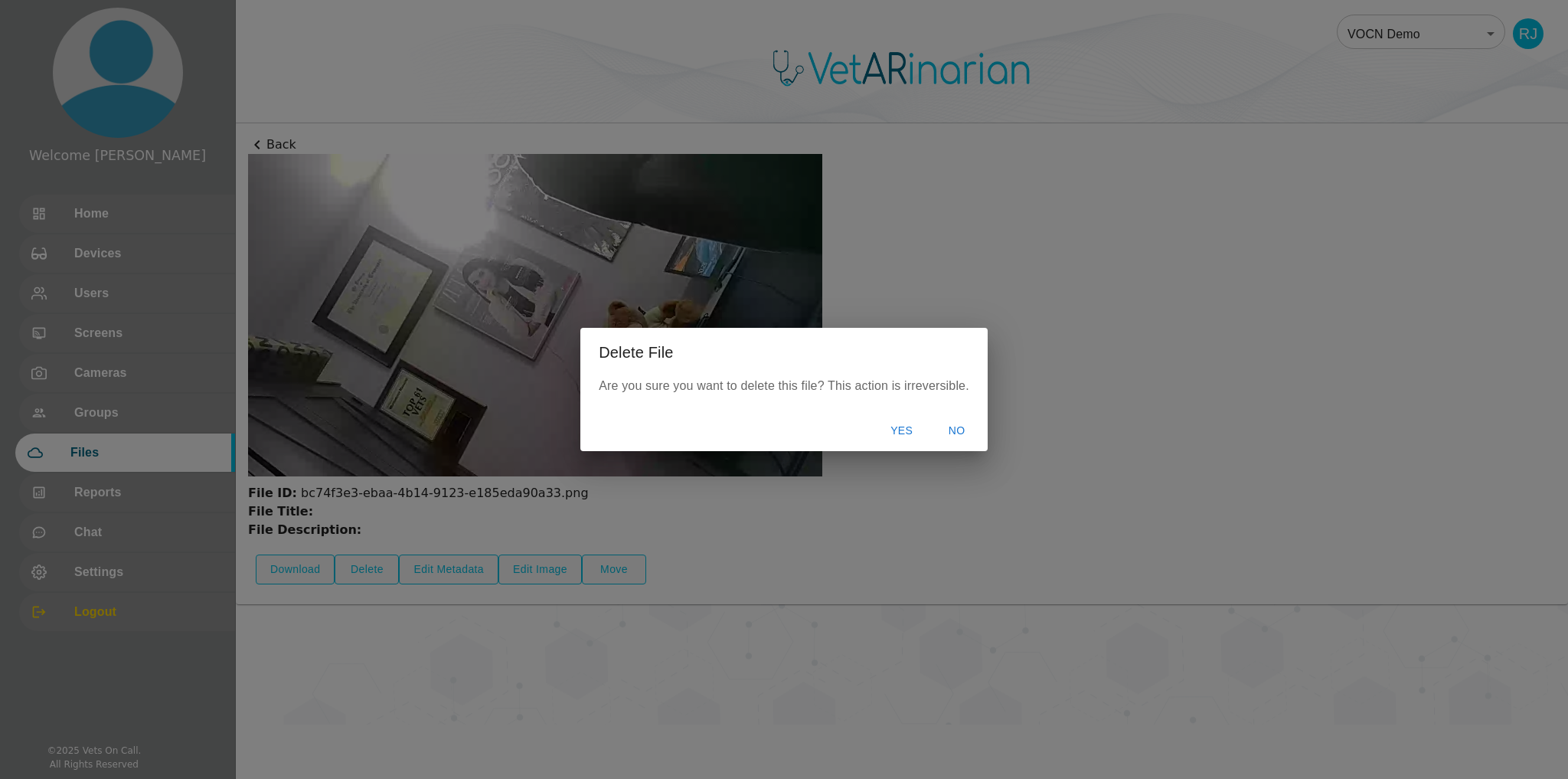
click at [902, 429] on button "Yes" at bounding box center [902, 431] width 49 height 29
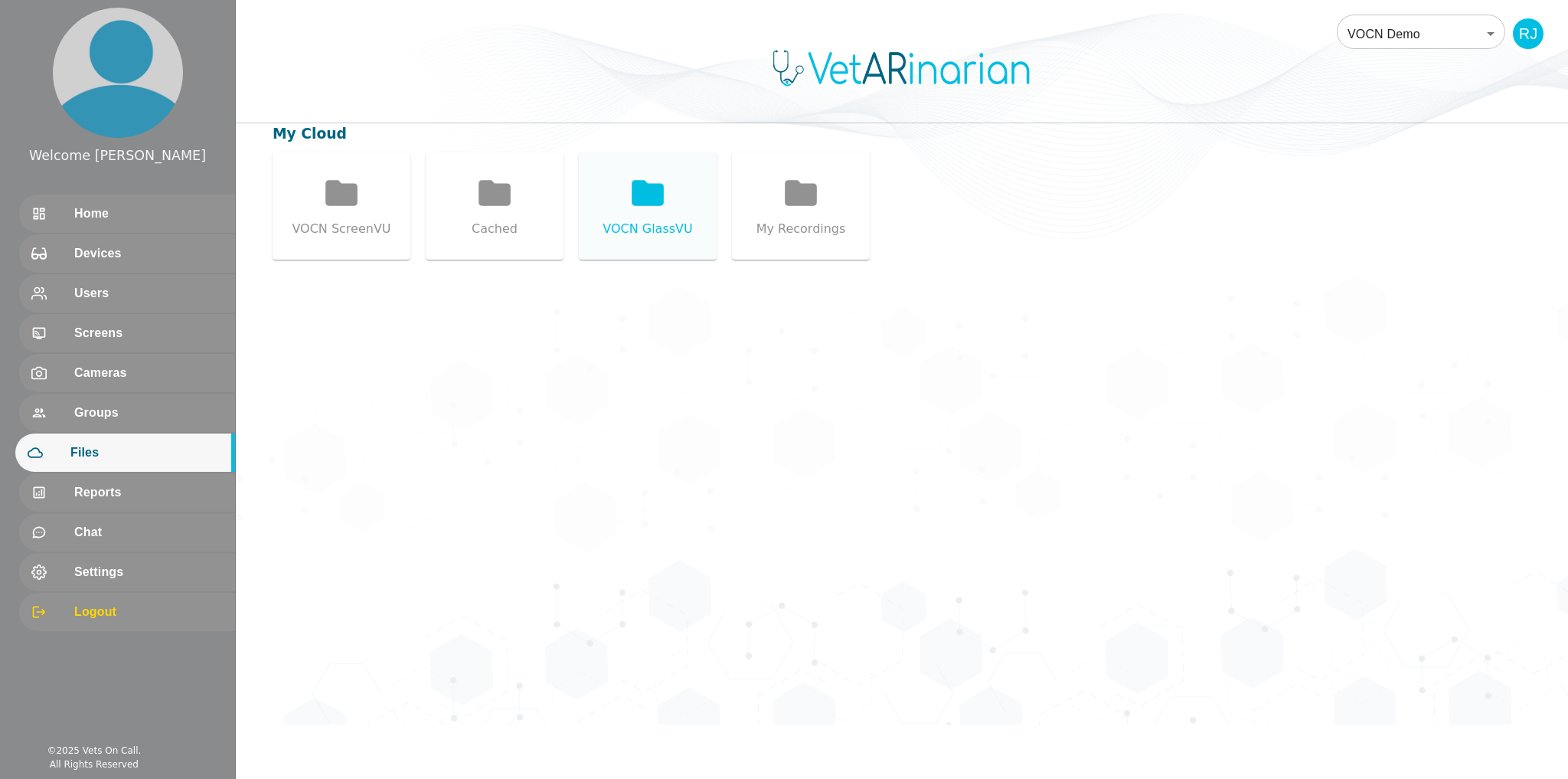
click at [661, 204] on icon at bounding box center [648, 192] width 32 height 25
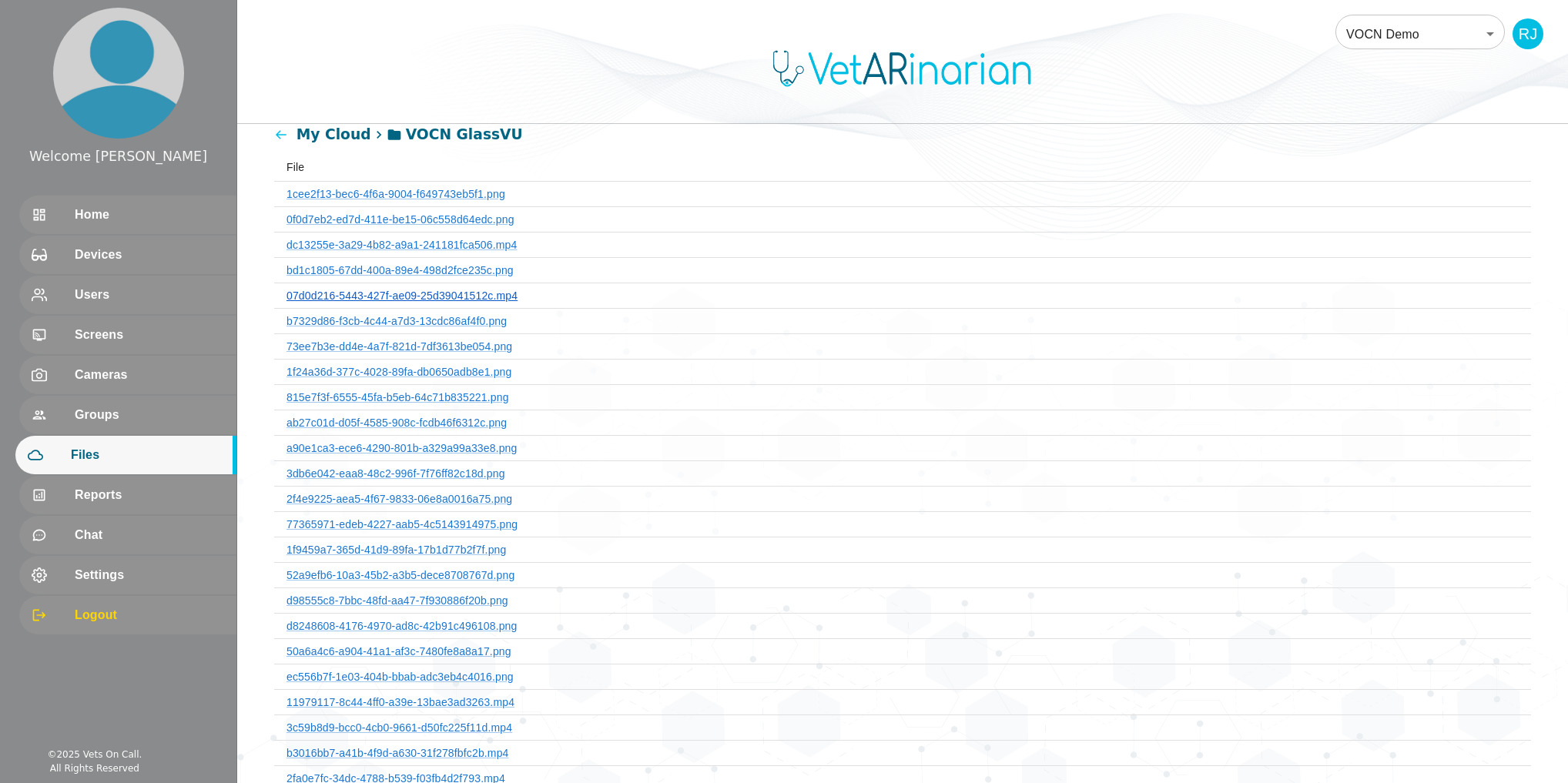
click at [437, 298] on link "07d0d216-5443-427f-ae09-25d39041512c.mp4" at bounding box center [401, 295] width 231 height 12
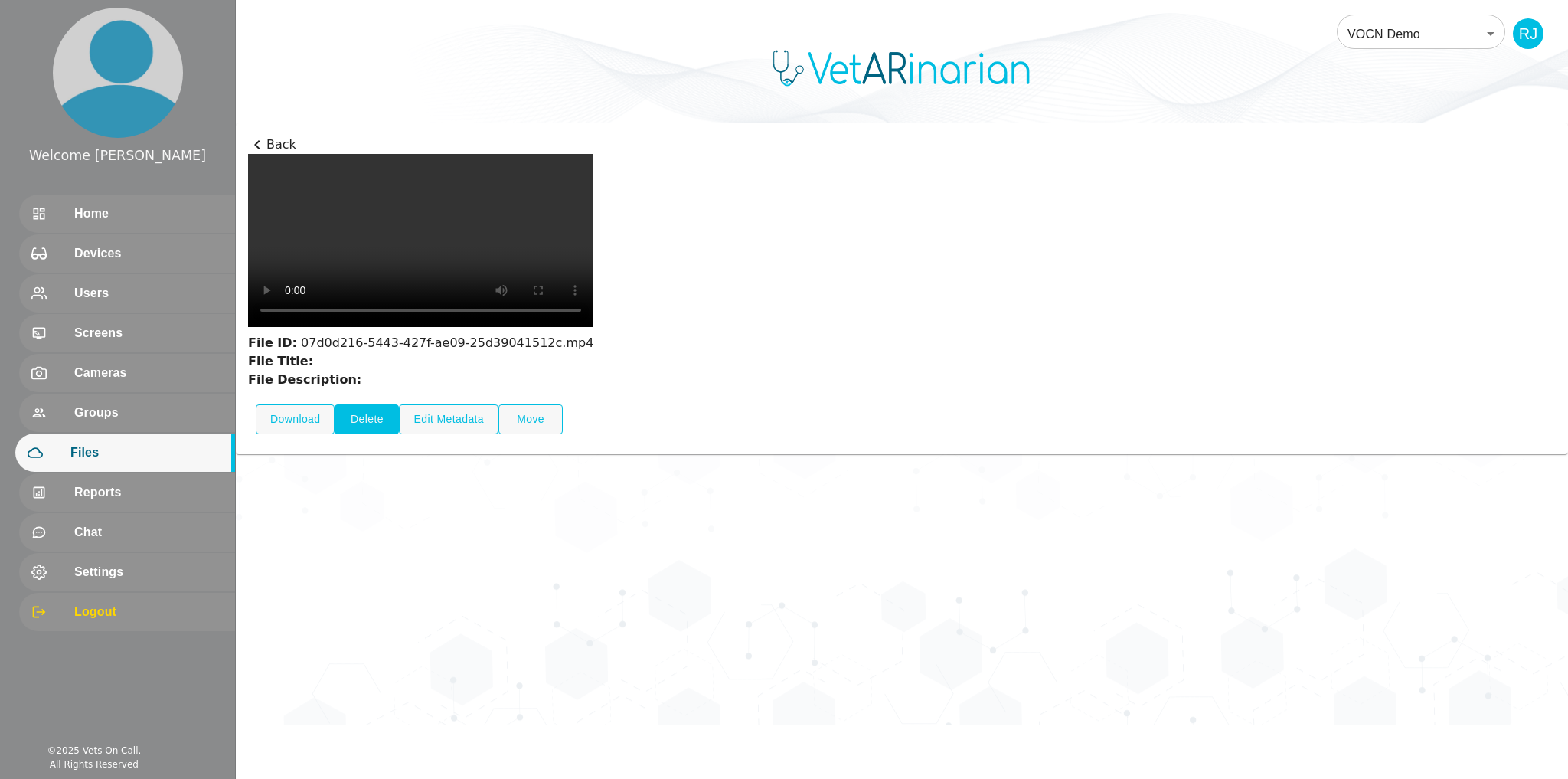
click at [356, 434] on button "Delete" at bounding box center [366, 420] width 64 height 30
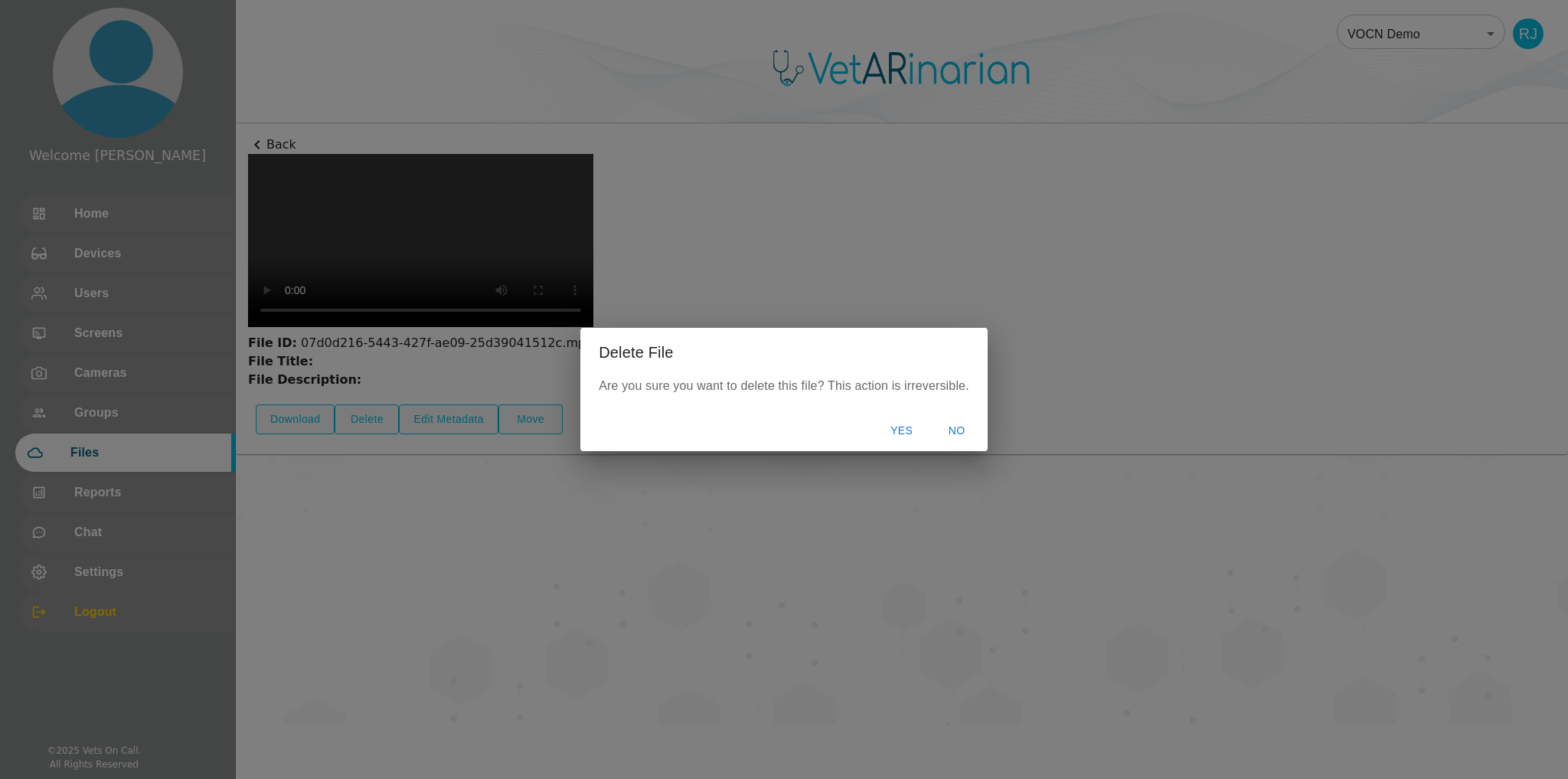
click at [896, 429] on button "Yes" at bounding box center [902, 431] width 49 height 29
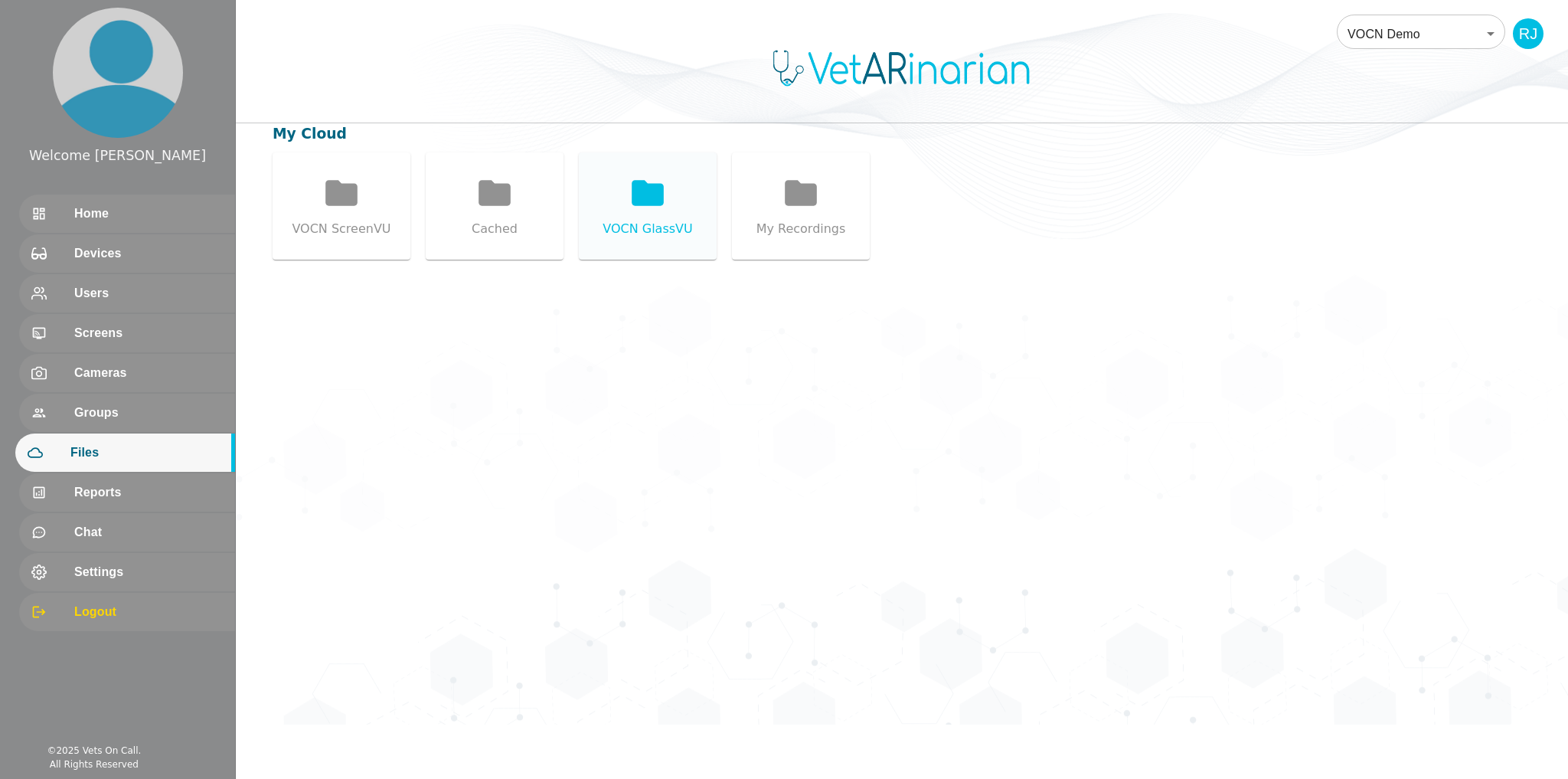
click at [647, 204] on icon at bounding box center [648, 192] width 32 height 25
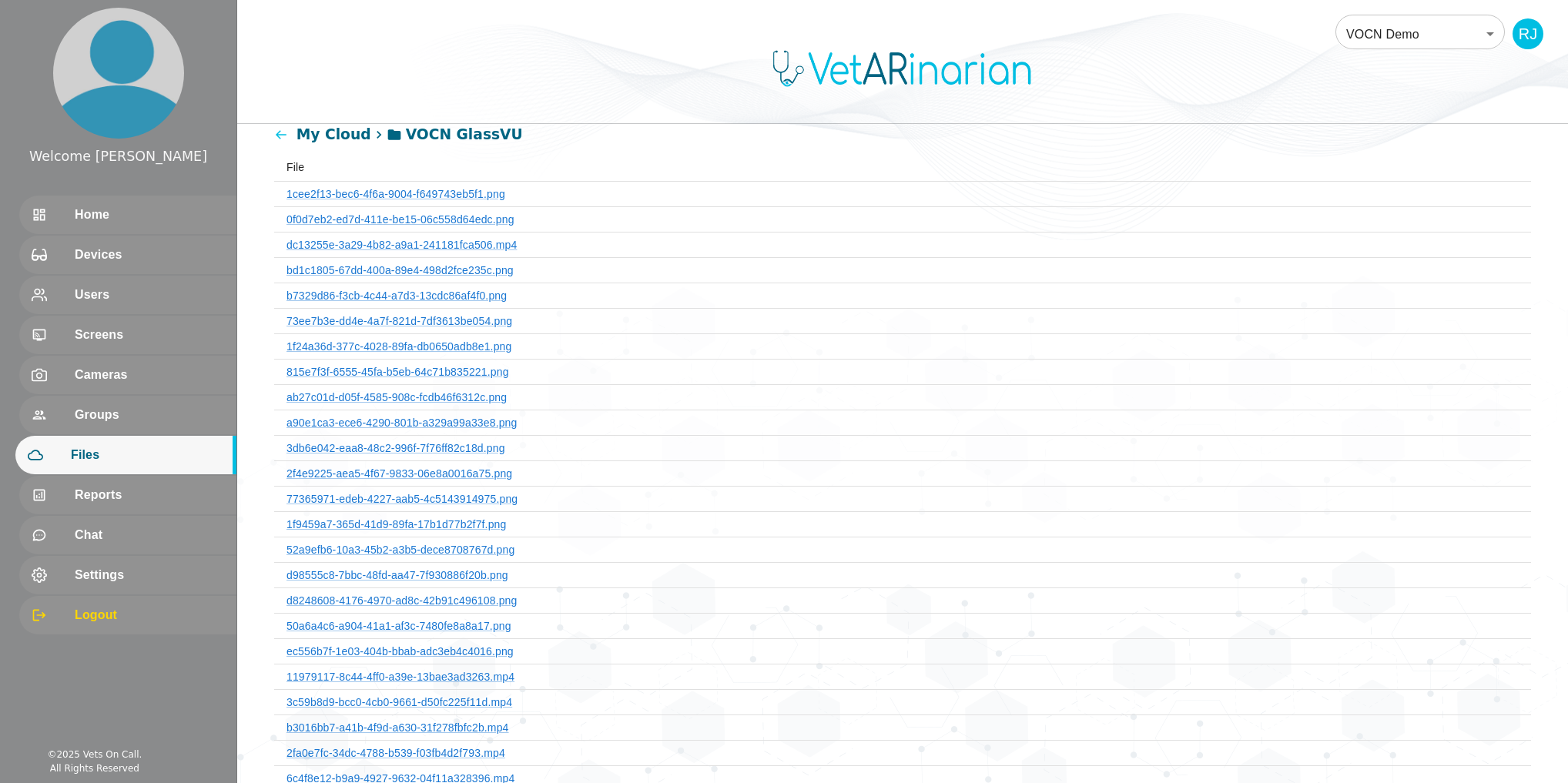
click at [475, 301] on th "b7329d86-f3cb-4c44-a7d3-13cdc86af4f0.png" at bounding box center [902, 296] width 1256 height 26
click at [471, 293] on link "b7329d86-f3cb-4c44-a7d3-13cdc86af4f0.png" at bounding box center [396, 295] width 221 height 12
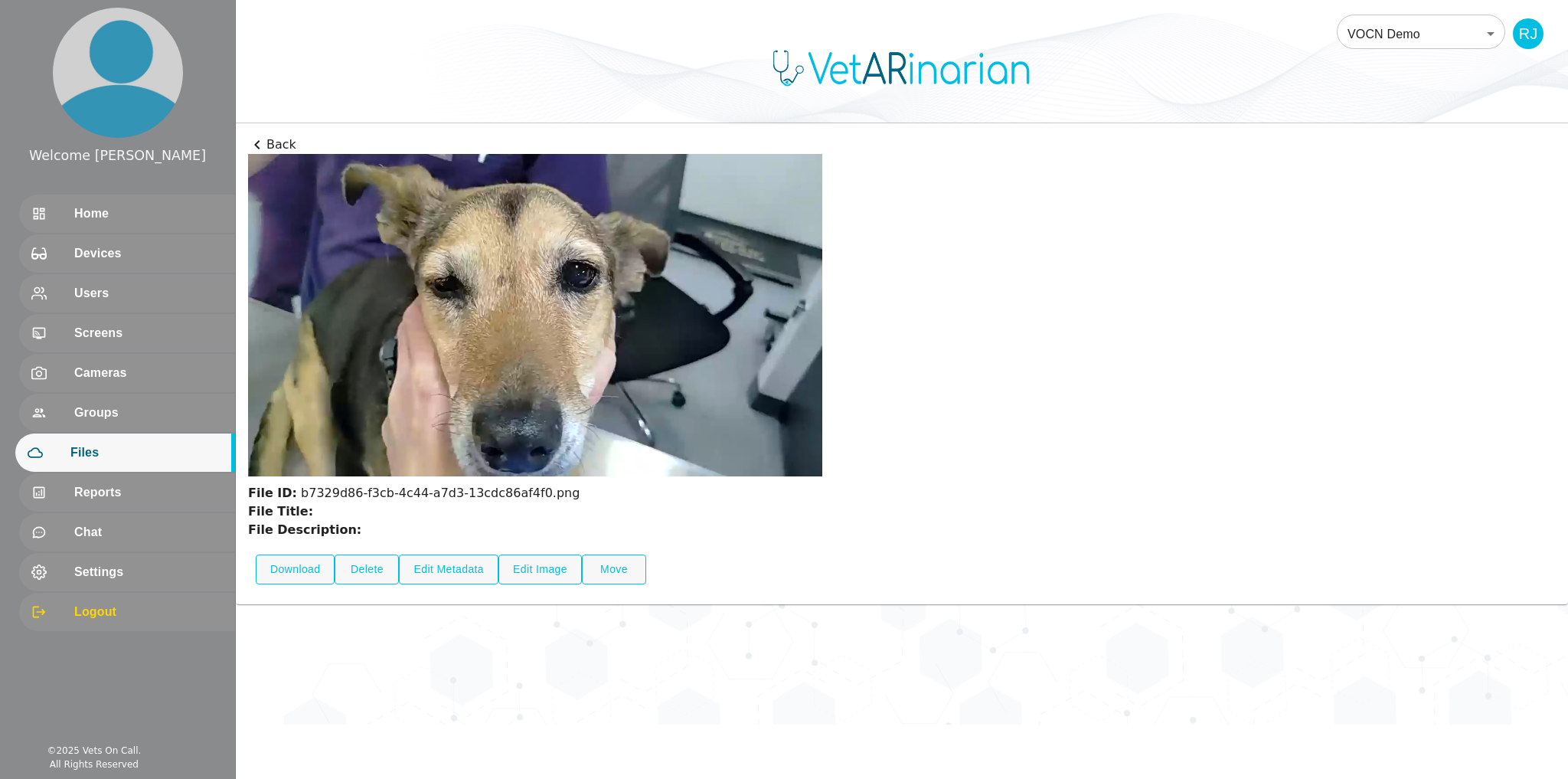
click at [260, 145] on icon at bounding box center [257, 145] width 18 height 18
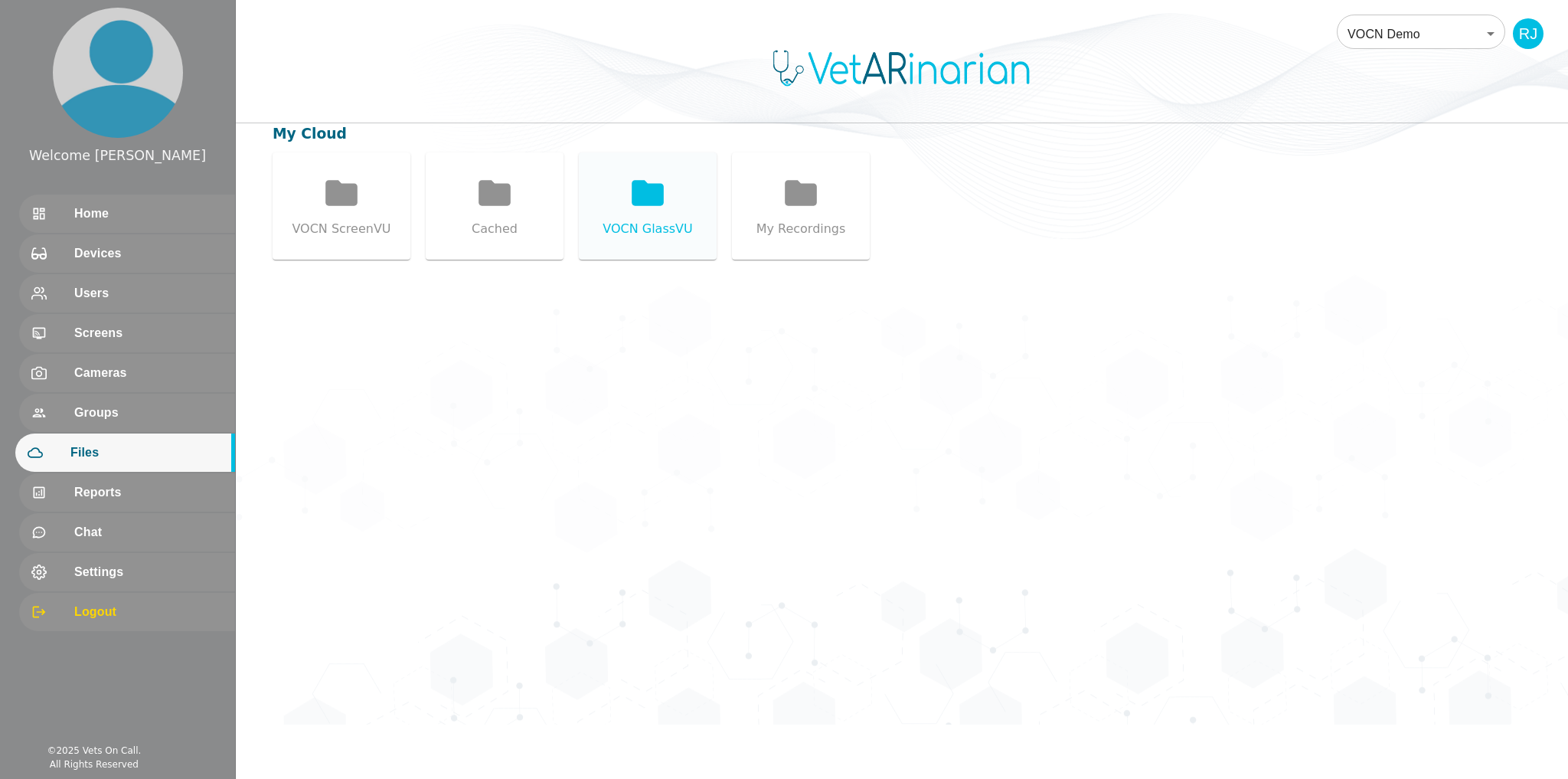
click at [646, 195] on icon at bounding box center [648, 192] width 32 height 25
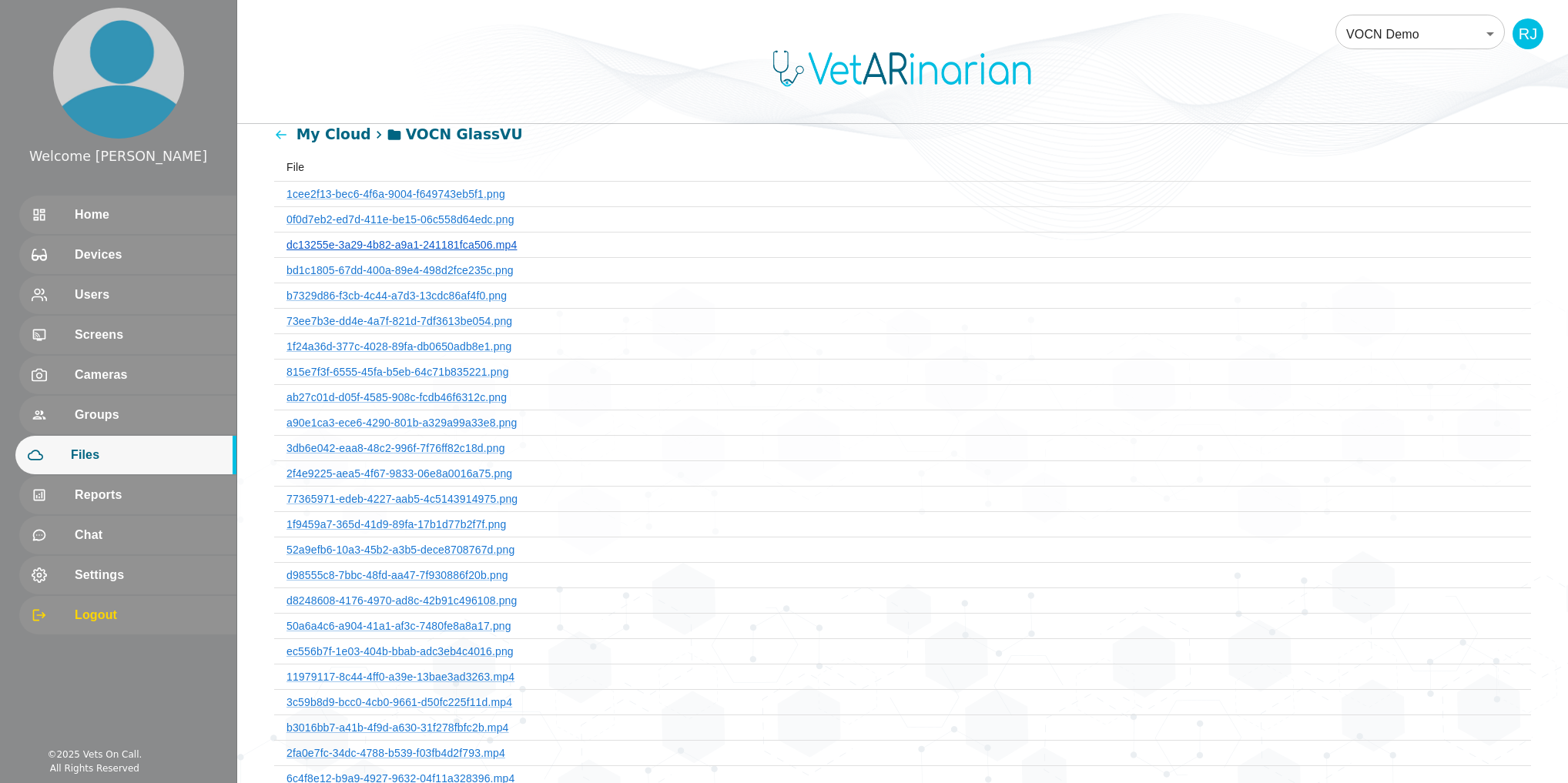
click at [472, 243] on link "dc13255e-3a29-4b82-a9a1-241181fca506.mp4" at bounding box center [401, 244] width 230 height 12
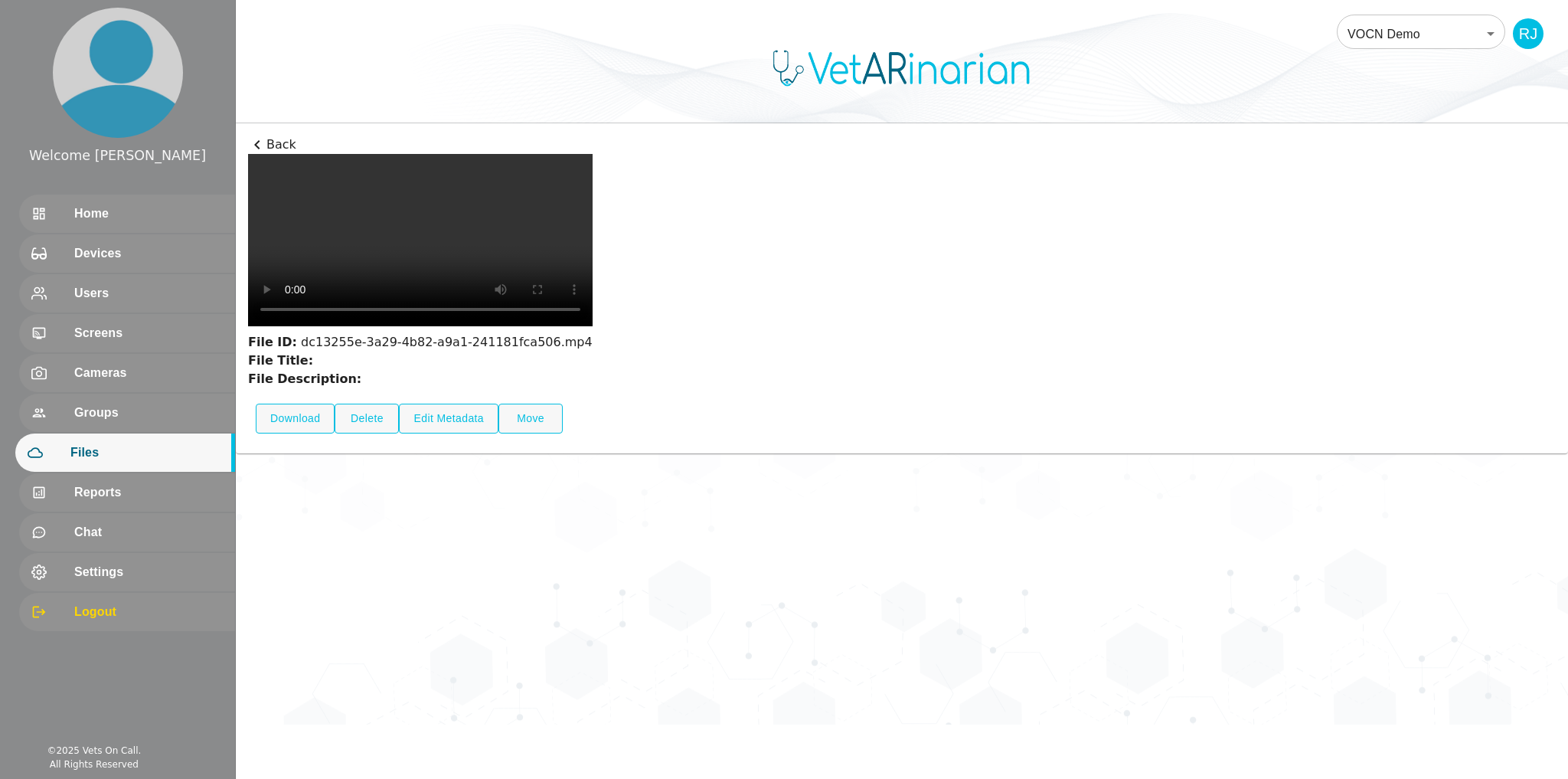
click at [261, 142] on icon at bounding box center [257, 145] width 18 height 18
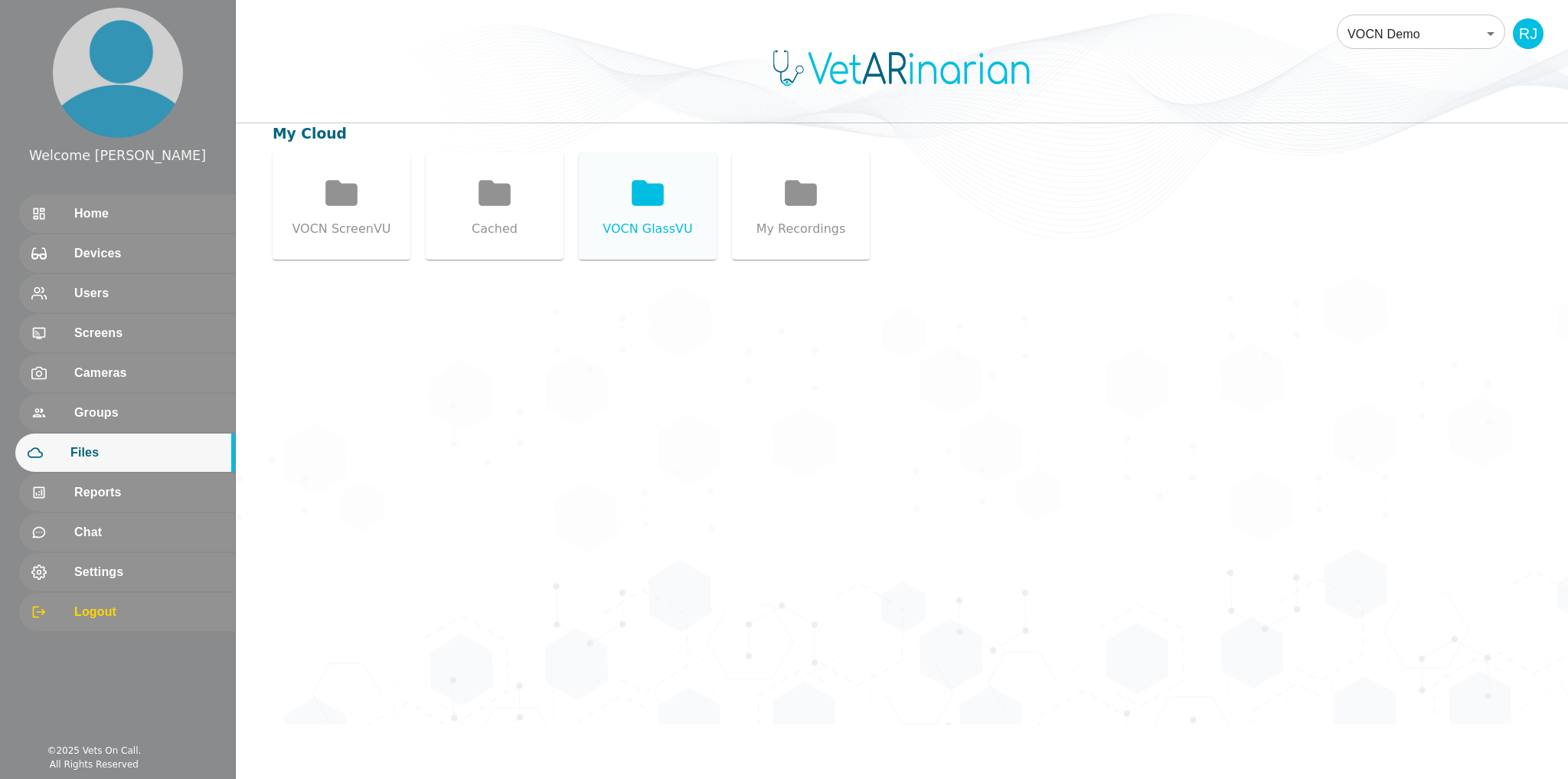
click at [647, 201] on icon at bounding box center [648, 192] width 32 height 25
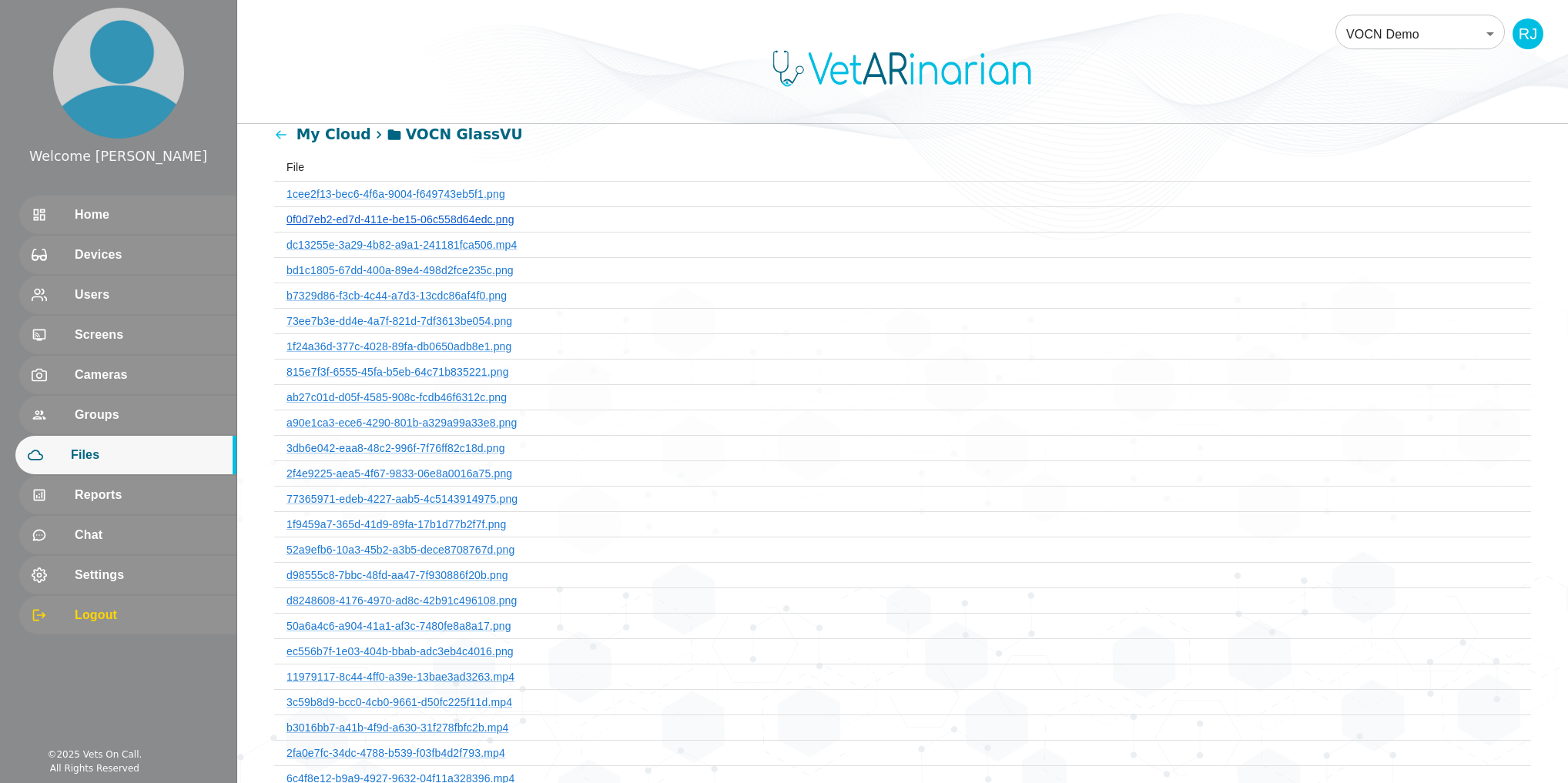
click at [454, 216] on link "0f0d7eb2-ed7d-411e-be15-06c558d64edc.png" at bounding box center [400, 219] width 228 height 12
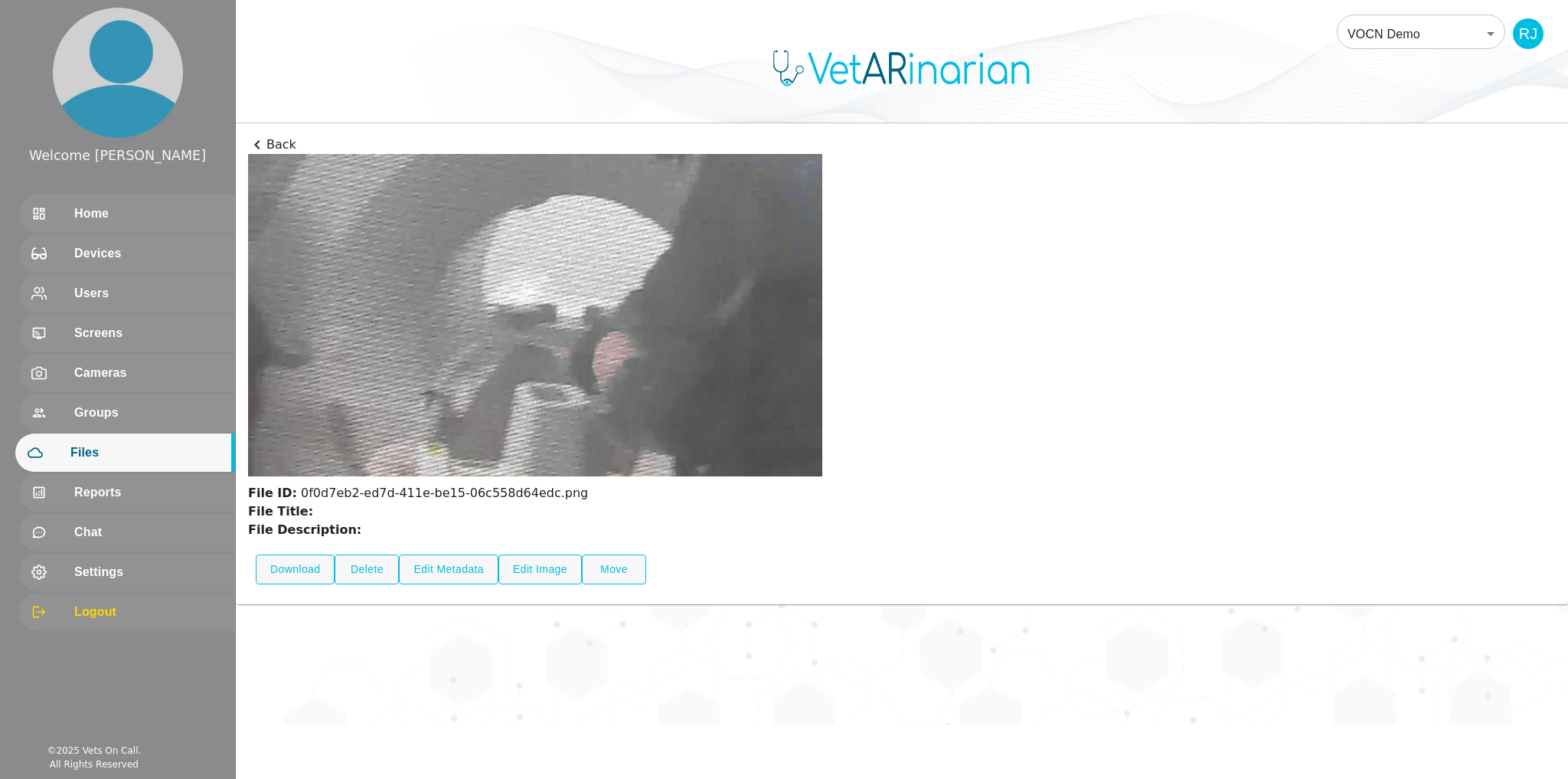
click at [255, 141] on icon at bounding box center [257, 145] width 18 height 18
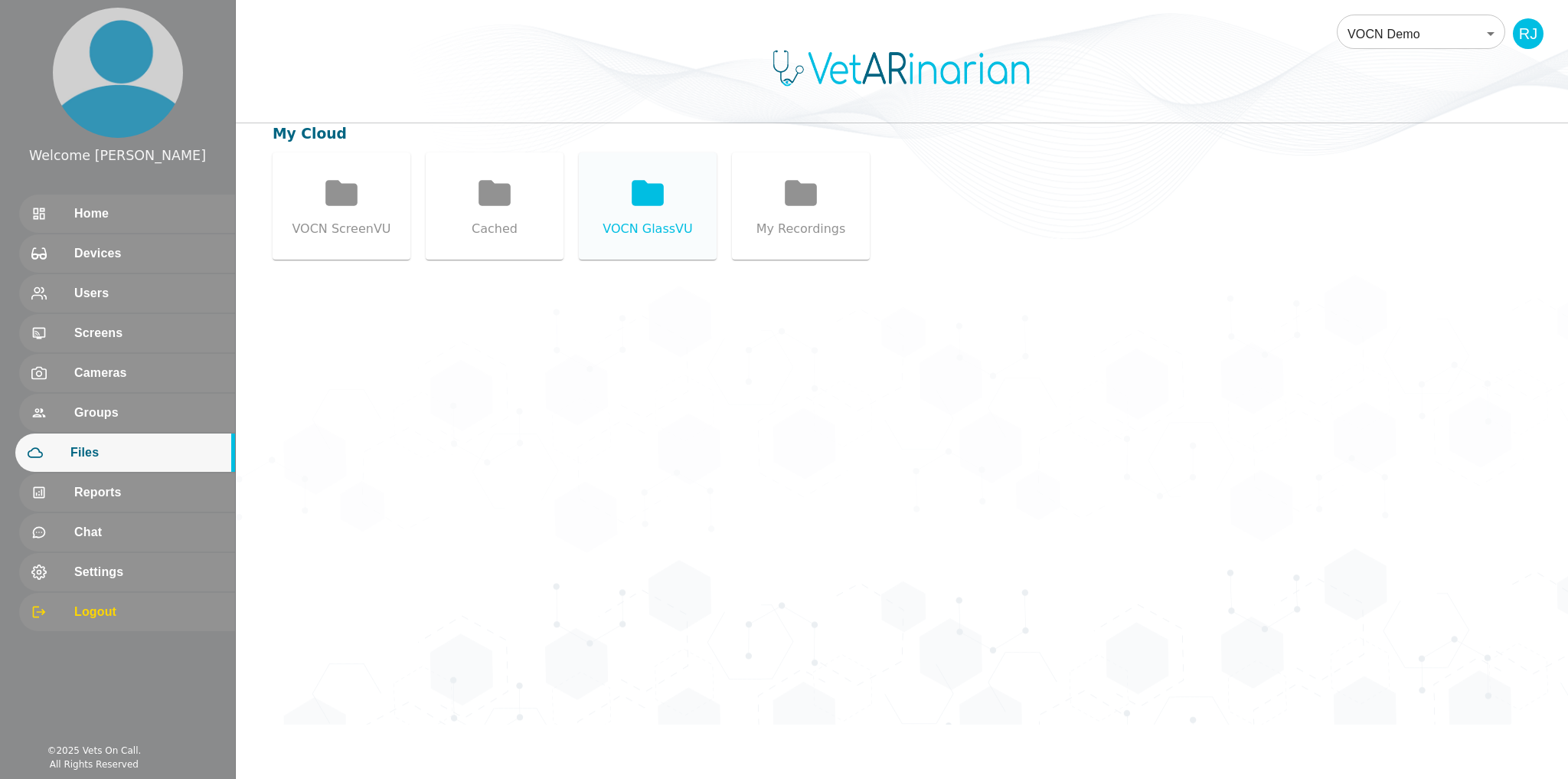
click at [642, 202] on icon at bounding box center [648, 192] width 32 height 25
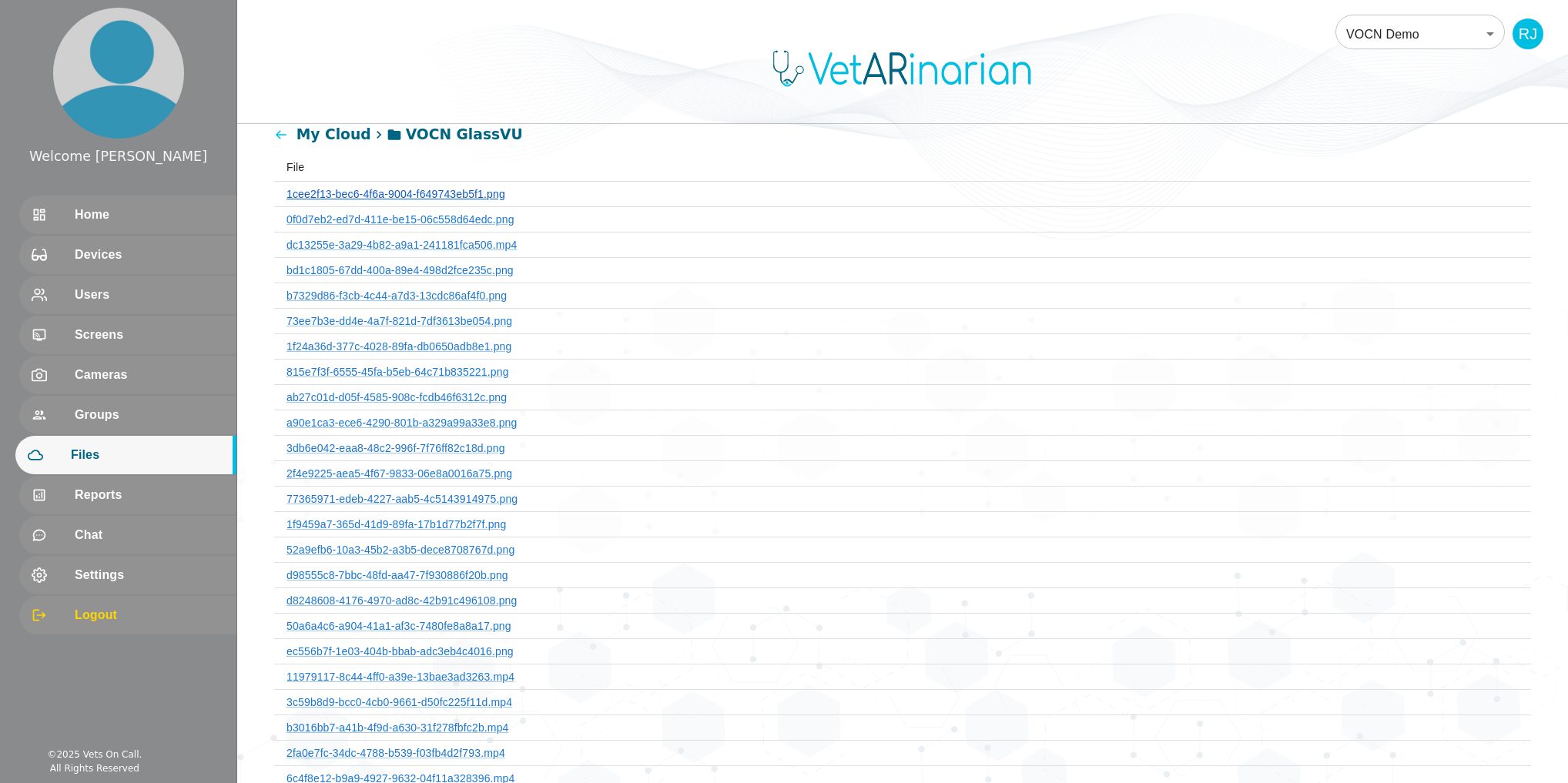
click at [411, 196] on link "1cee2f13-bec6-4f6a-9004-f649743eb5f1.png" at bounding box center [396, 193] width 219 height 12
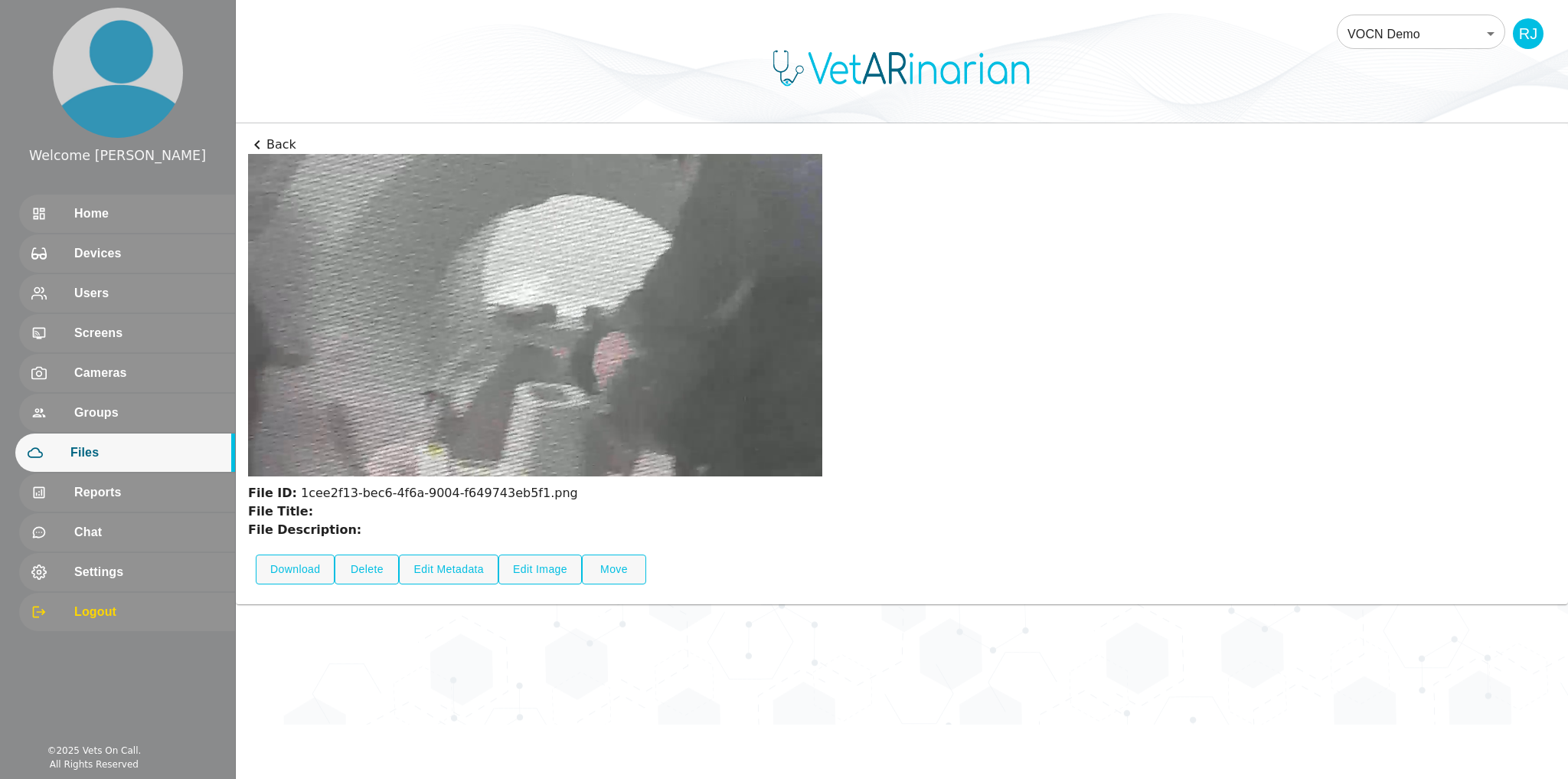
click at [251, 142] on icon at bounding box center [257, 145] width 18 height 18
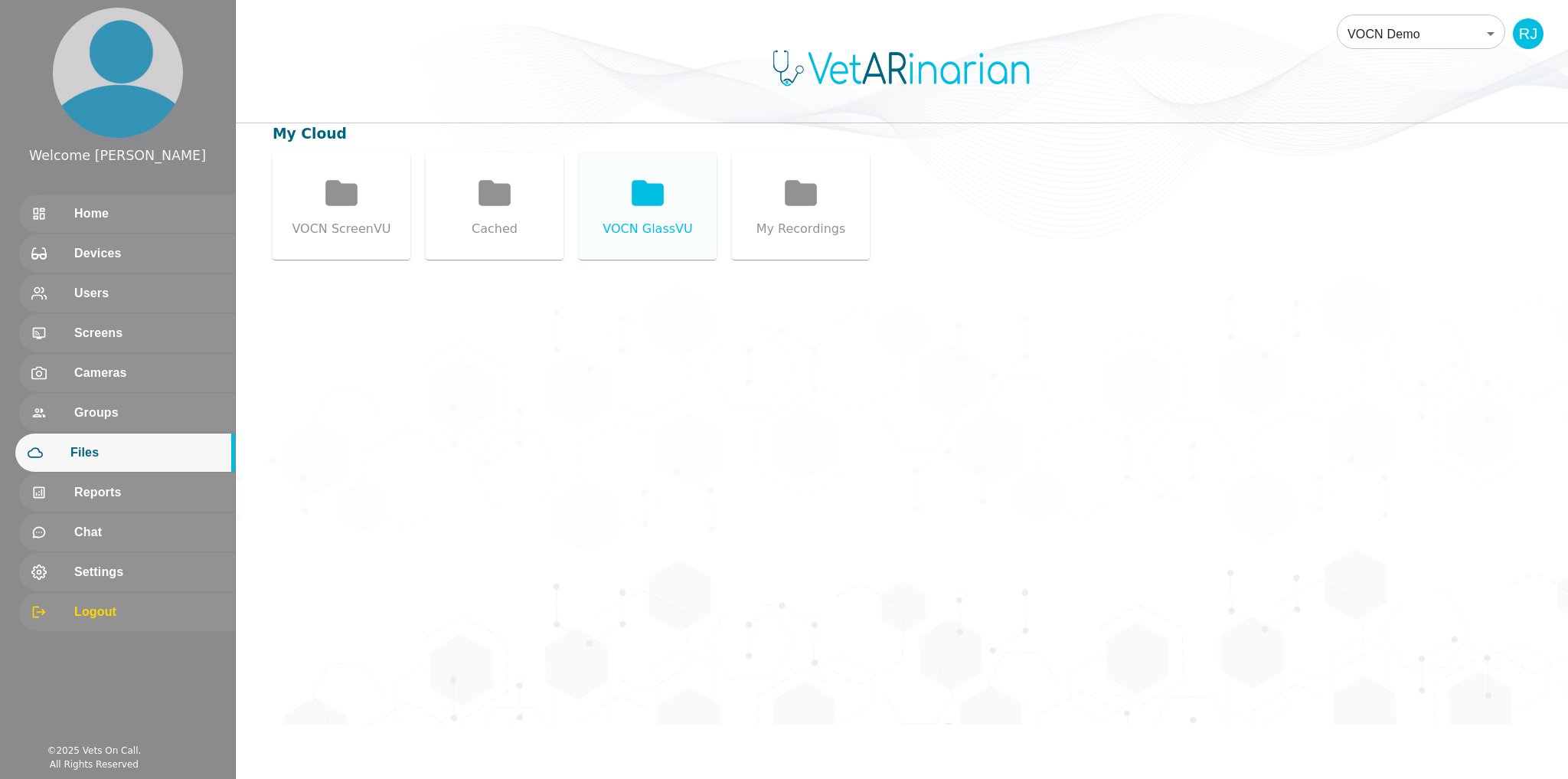
click at [637, 207] on icon at bounding box center [648, 193] width 38 height 38
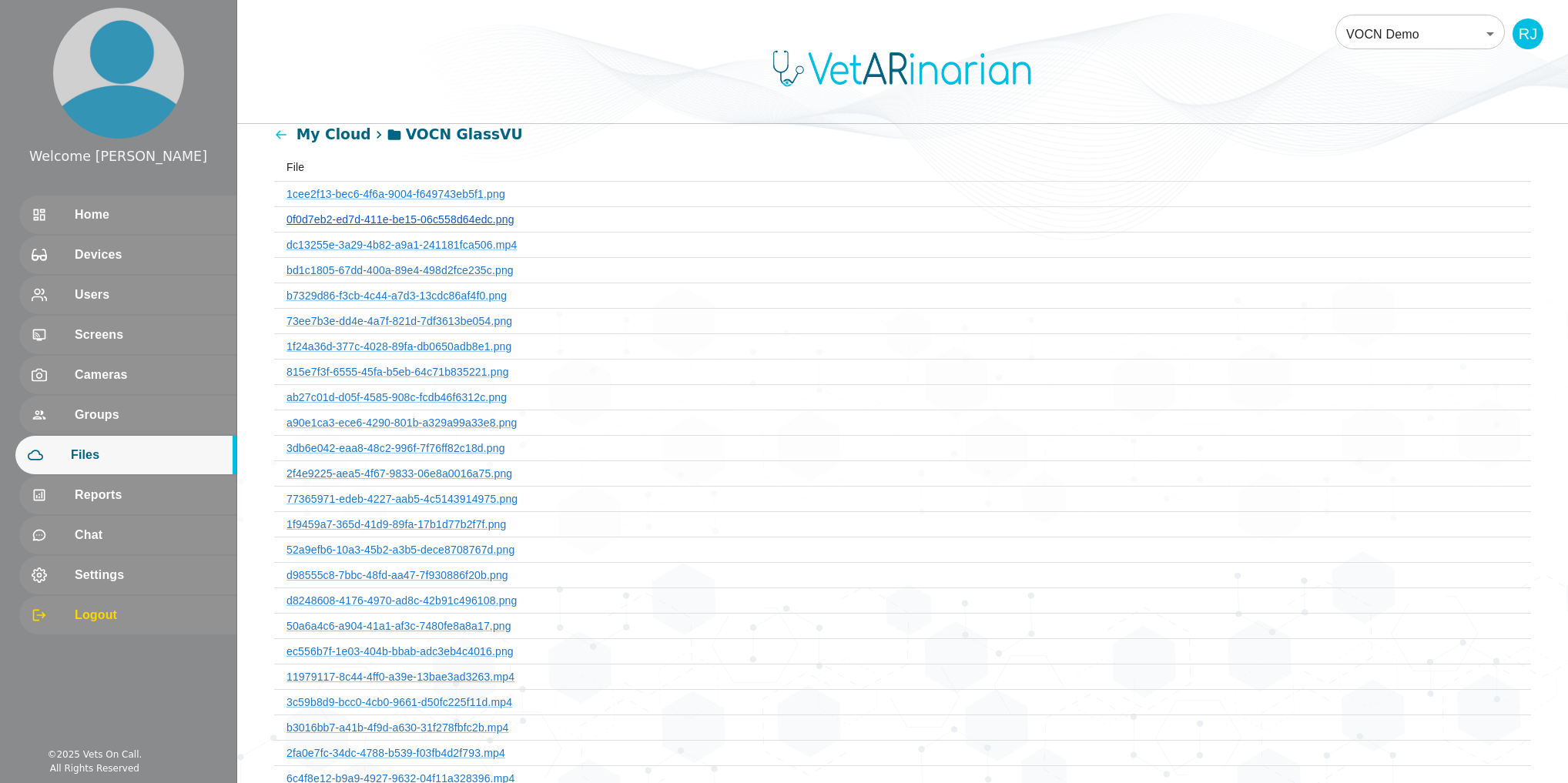
click at [439, 219] on link "0f0d7eb2-ed7d-411e-be15-06c558d64edc.png" at bounding box center [400, 219] width 228 height 12
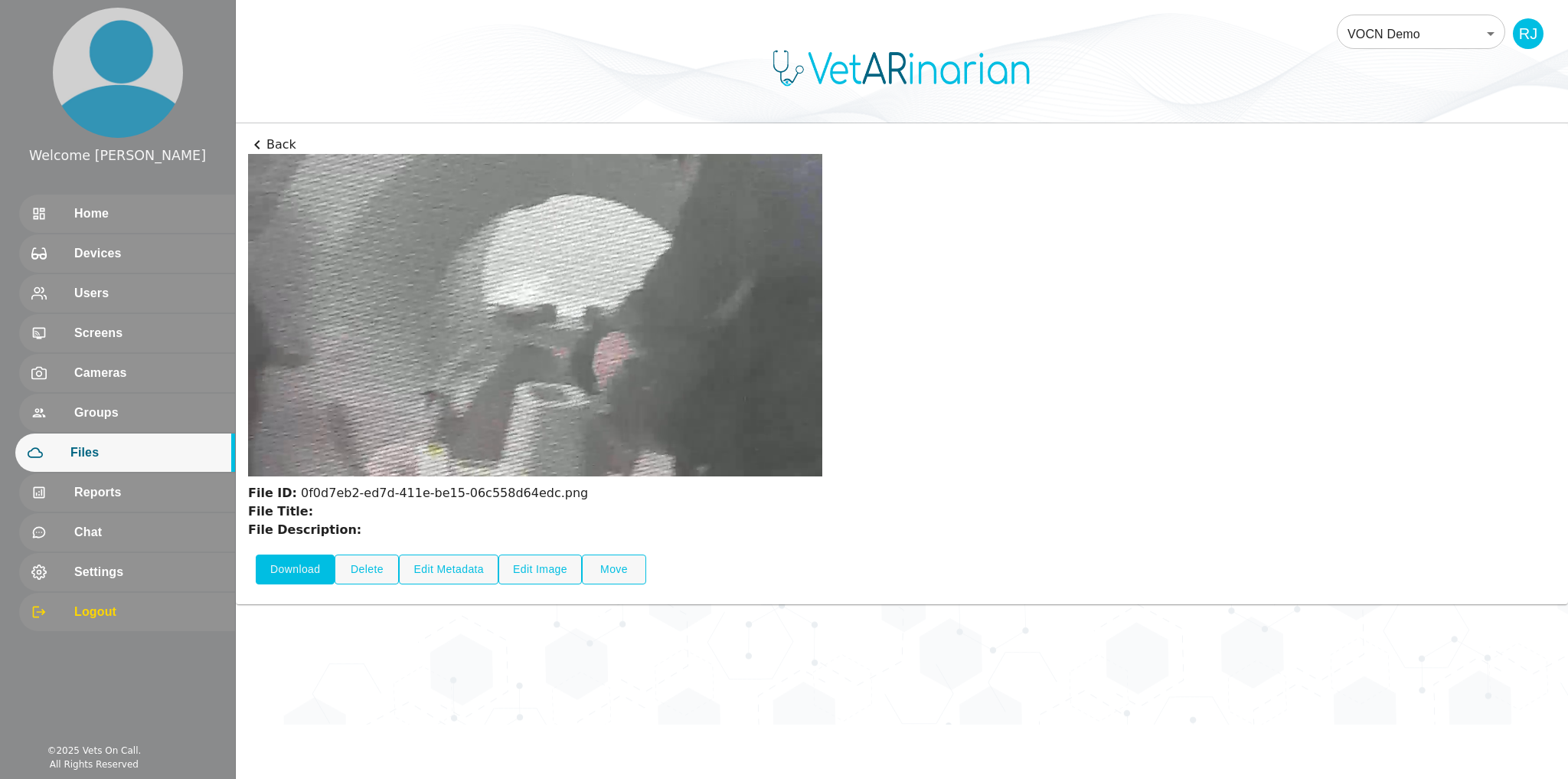
click at [308, 575] on button "Download" at bounding box center [295, 570] width 79 height 30
click at [262, 144] on icon at bounding box center [257, 145] width 18 height 18
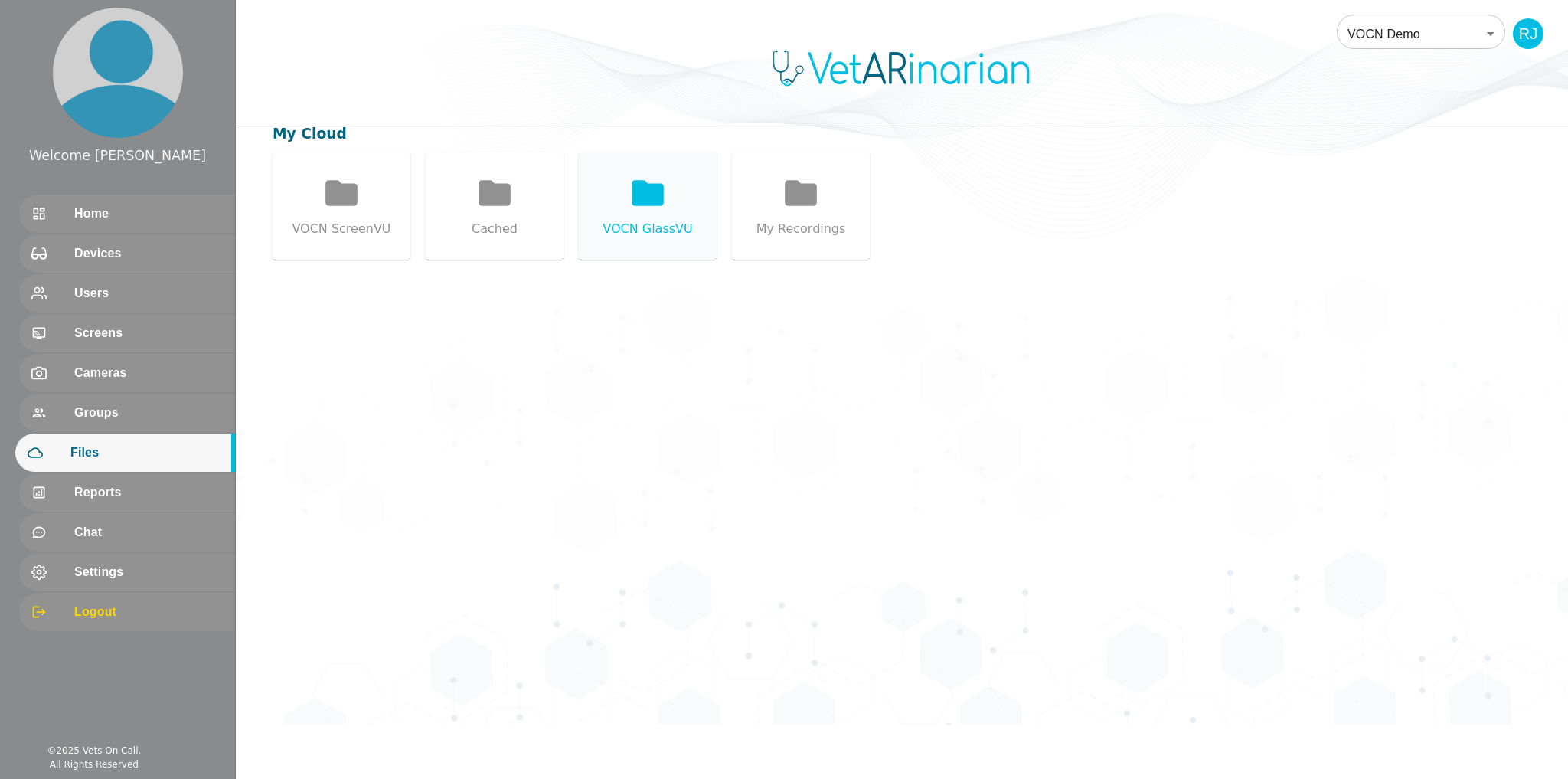
click at [658, 199] on icon at bounding box center [648, 192] width 32 height 25
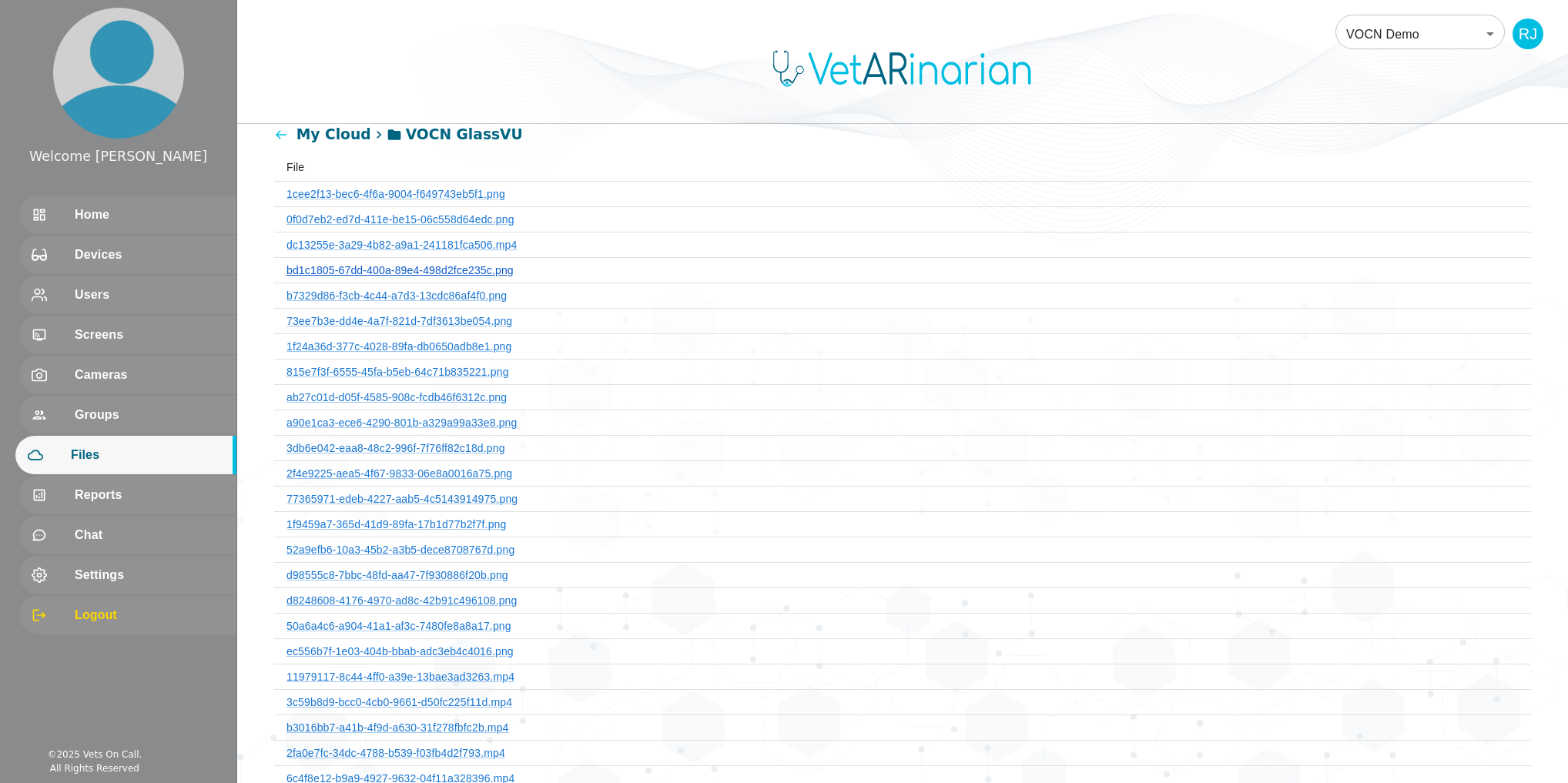
click at [464, 268] on link "bd1c1805-67dd-400a-89e4-498d2fce235c.png" at bounding box center [400, 269] width 227 height 12
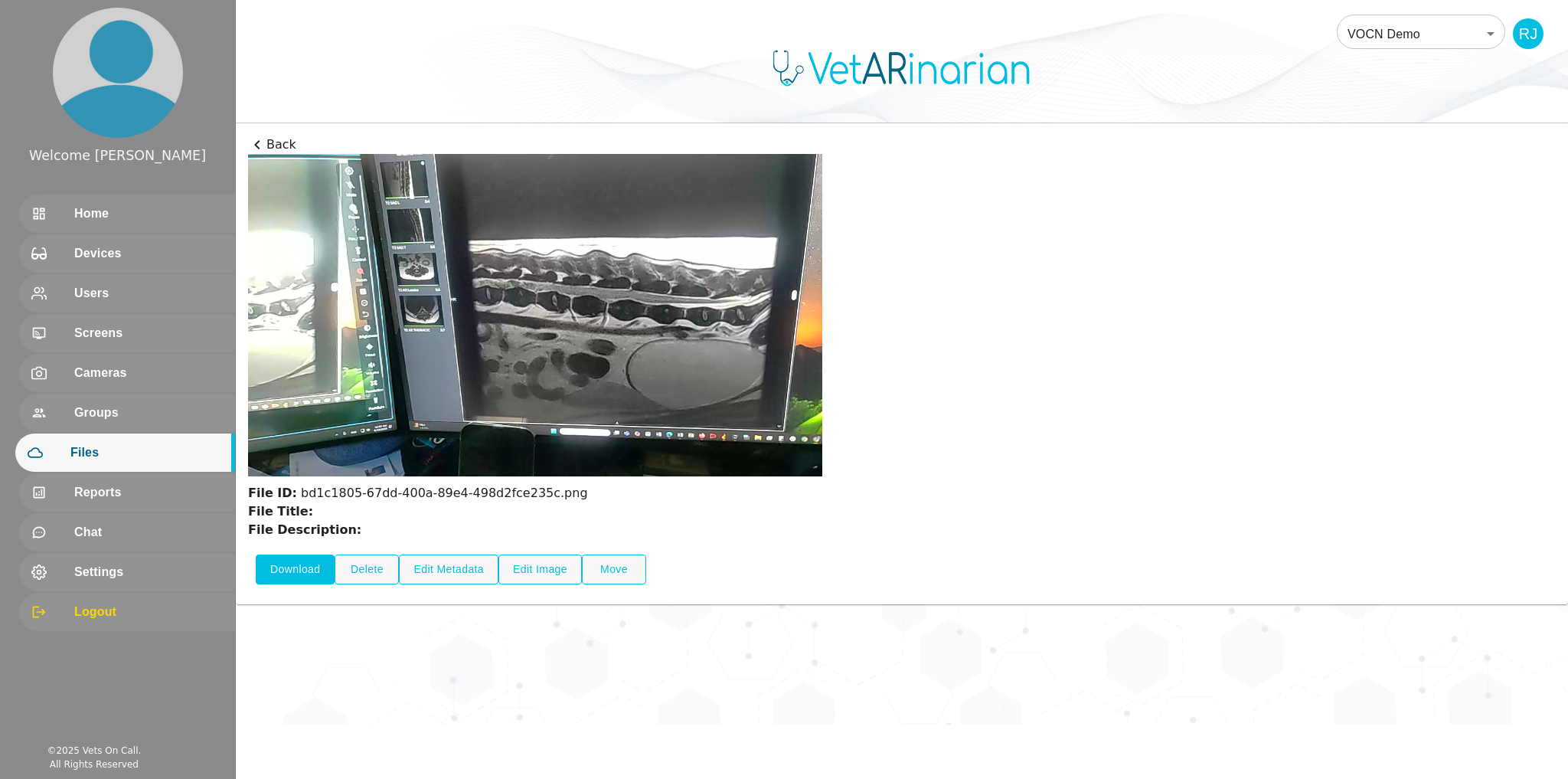
click at [298, 573] on button "Download" at bounding box center [295, 570] width 79 height 30
